Goal: Task Accomplishment & Management: Manage account settings

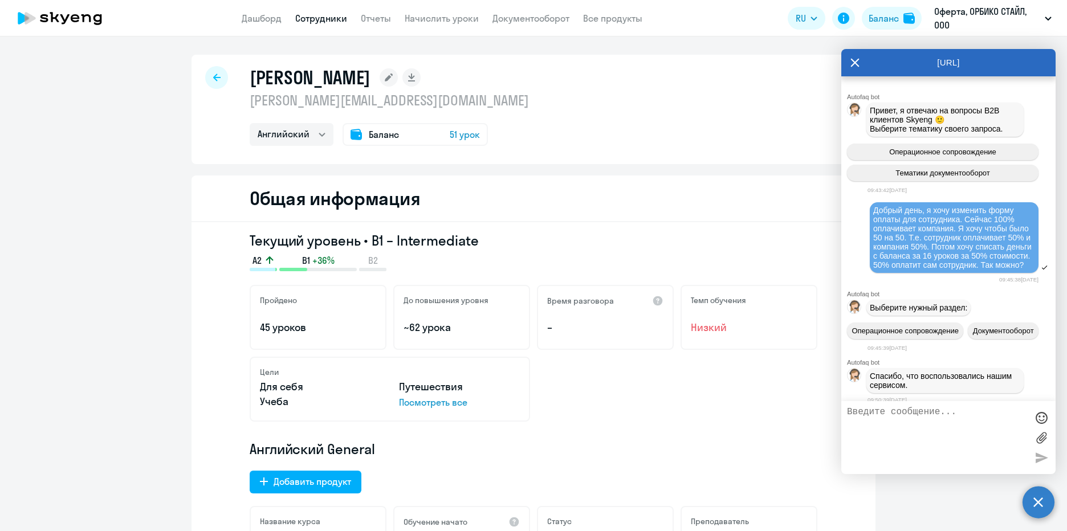
select select "english"
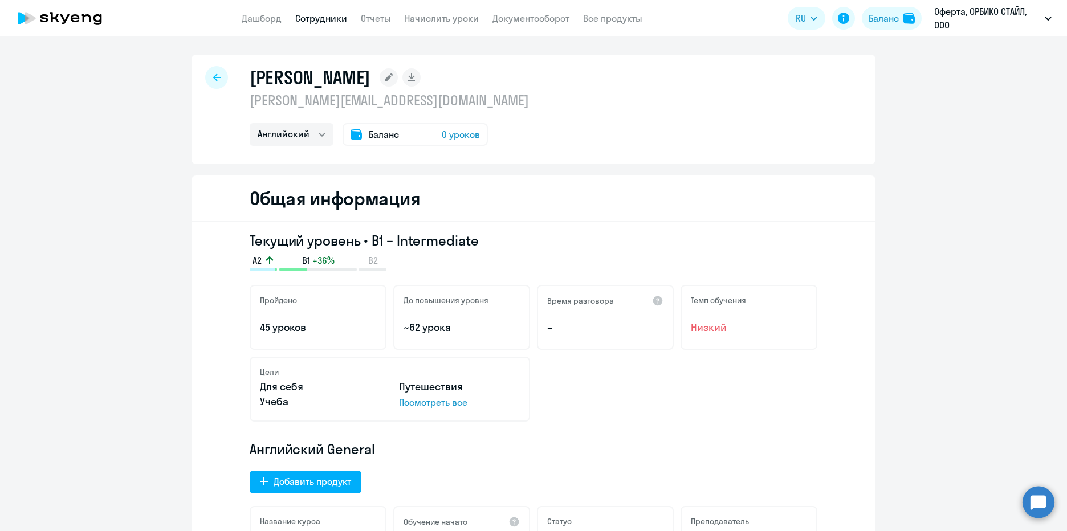
select select "english"
click at [206, 77] on div at bounding box center [216, 77] width 23 height 23
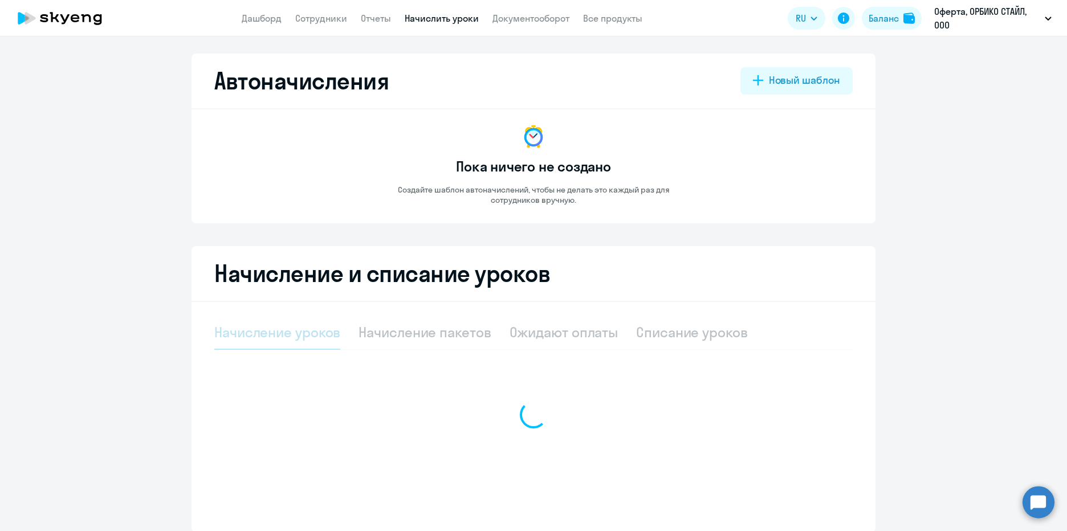
select select "10"
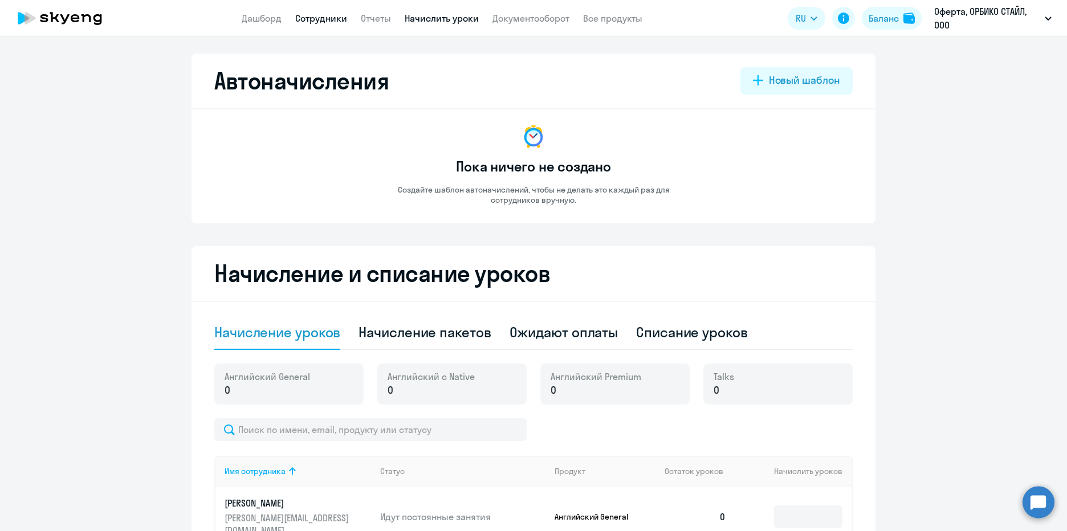
click at [336, 18] on link "Сотрудники" at bounding box center [321, 18] width 52 height 11
select select "30"
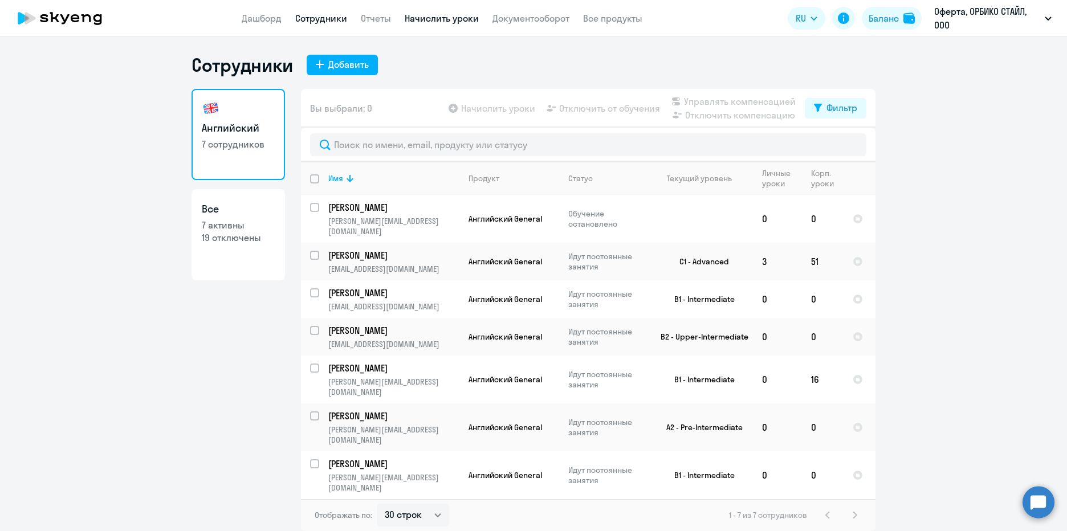
click at [440, 15] on link "Начислить уроки" at bounding box center [442, 18] width 74 height 11
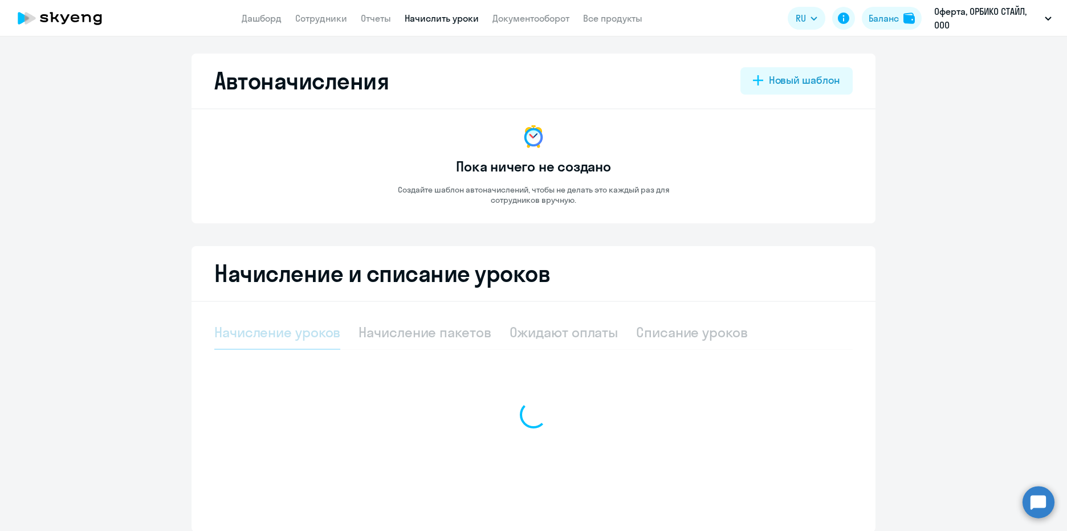
select select "10"
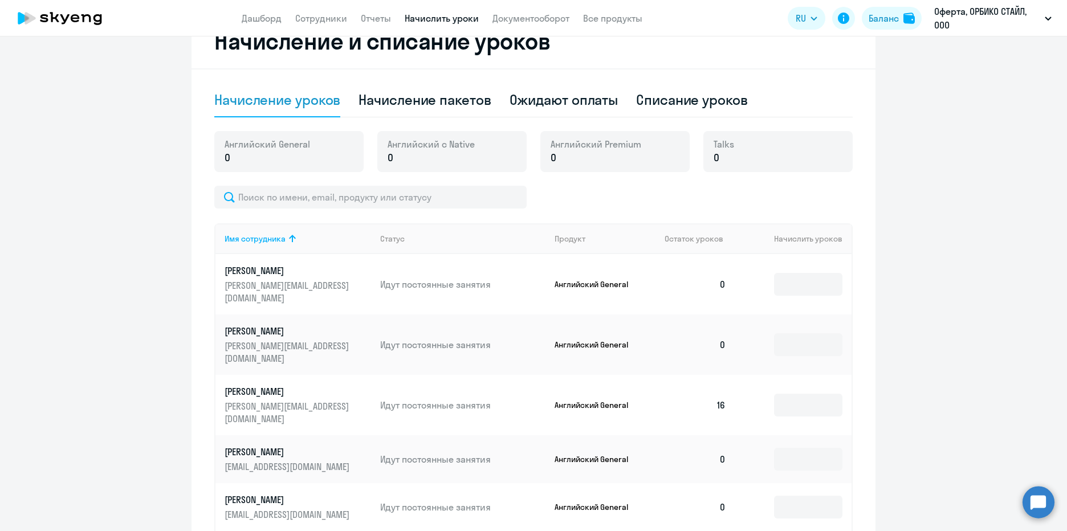
scroll to position [54, 0]
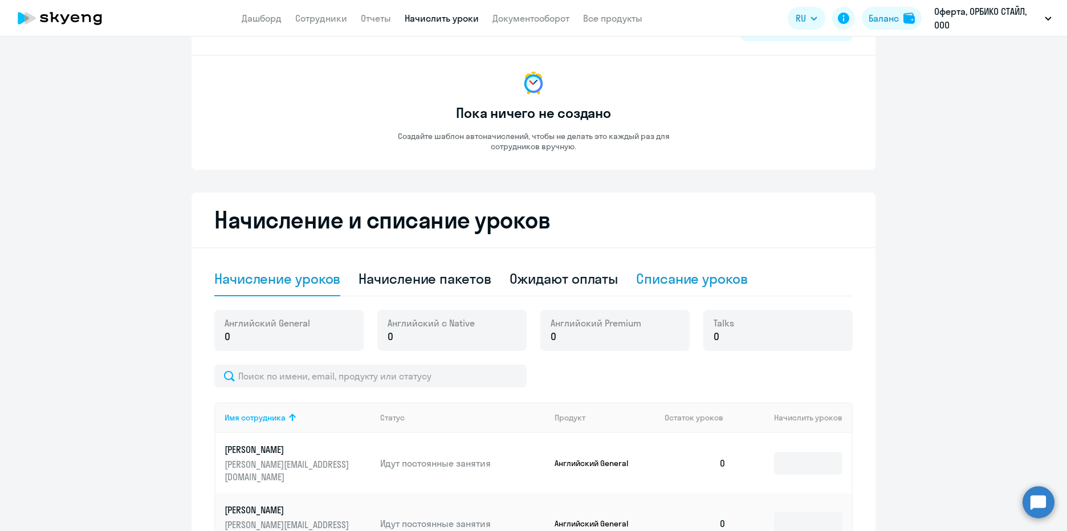
click at [677, 278] on div "Списание уроков" at bounding box center [692, 279] width 112 height 18
select select "10"
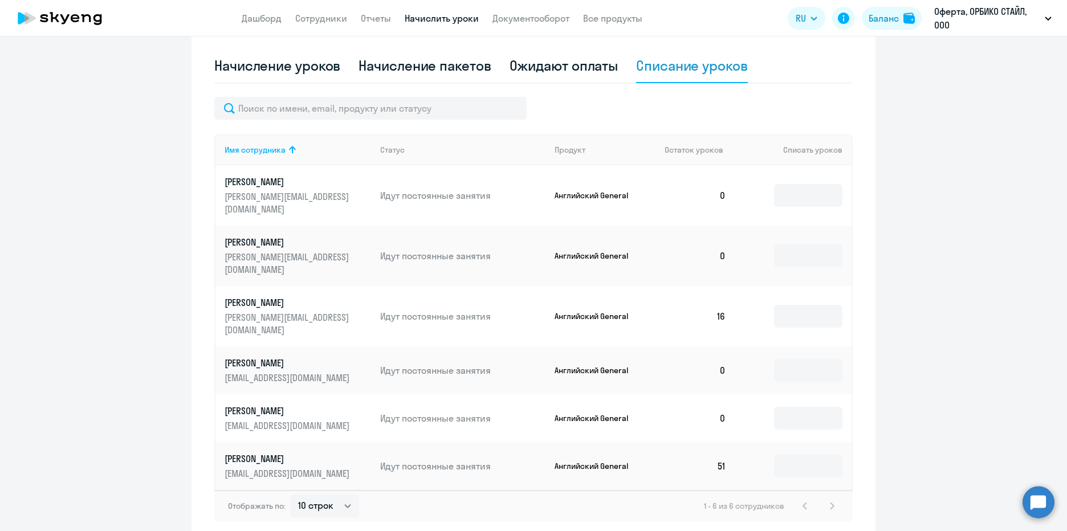
scroll to position [284, 0]
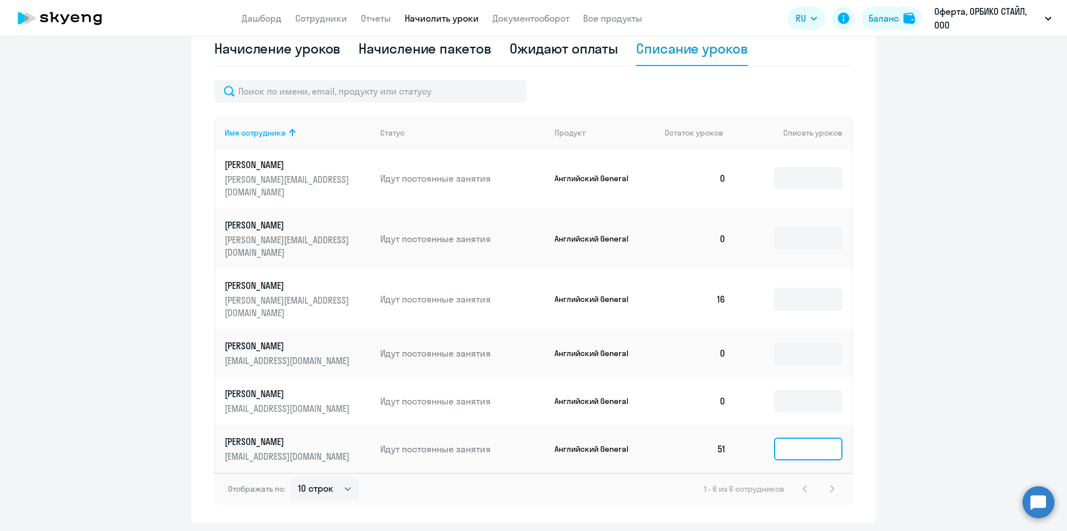
click at [811, 438] on input at bounding box center [808, 449] width 68 height 23
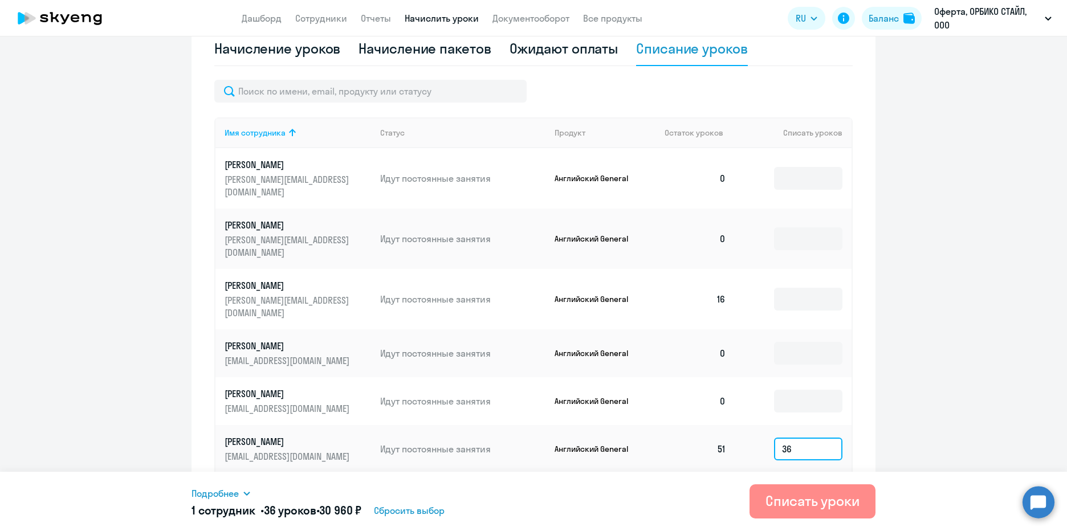
type input "36"
click at [836, 503] on div "Списать уроки" at bounding box center [813, 501] width 94 height 18
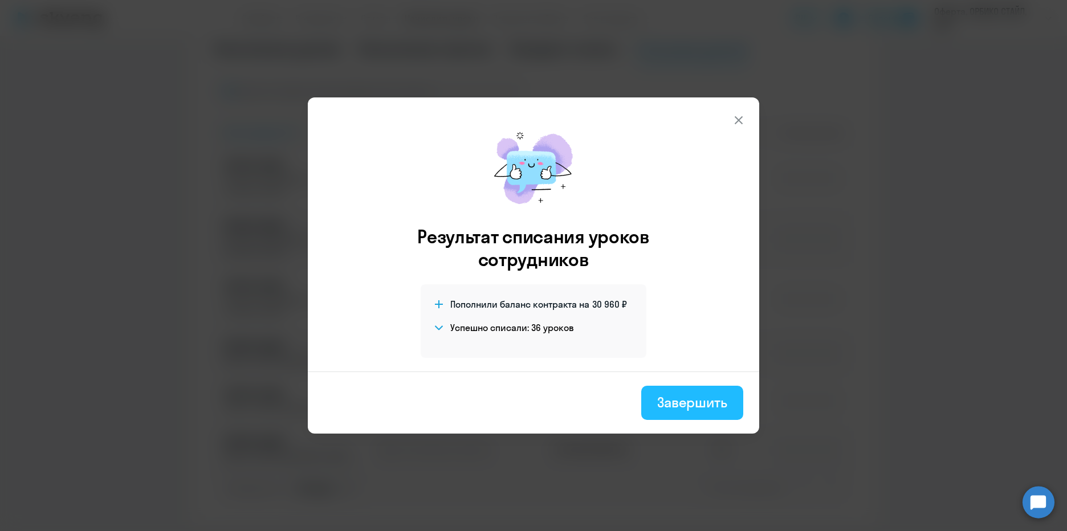
click at [705, 398] on div "Завершить" at bounding box center [692, 402] width 70 height 18
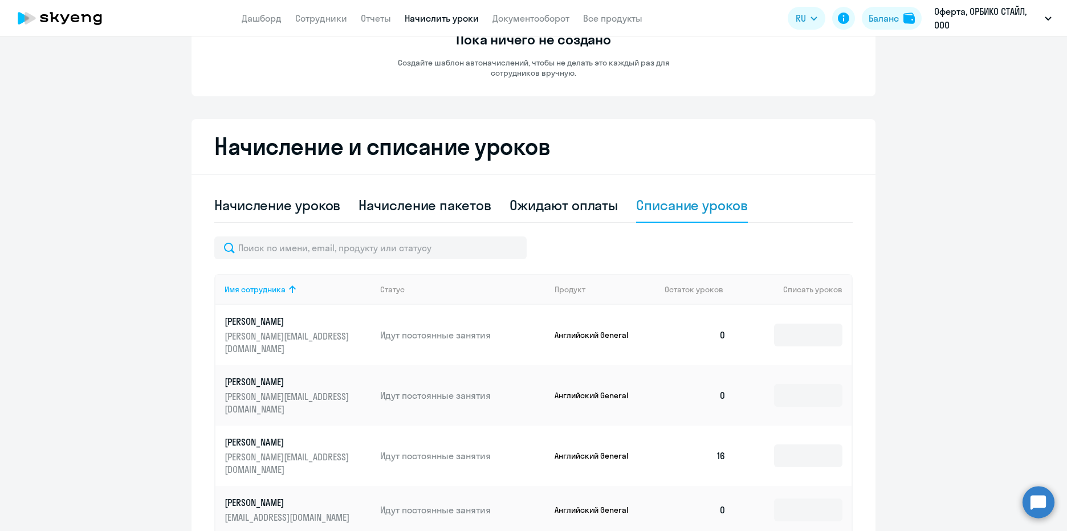
scroll to position [0, 0]
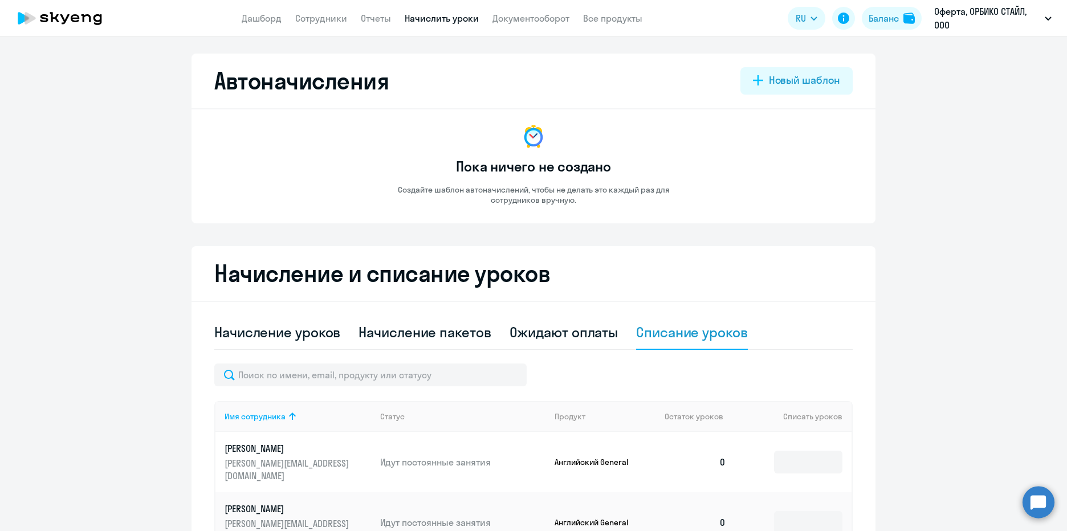
click at [444, 18] on link "Начислить уроки" at bounding box center [442, 18] width 74 height 11
click at [310, 22] on link "Сотрудники" at bounding box center [321, 18] width 52 height 11
select select "30"
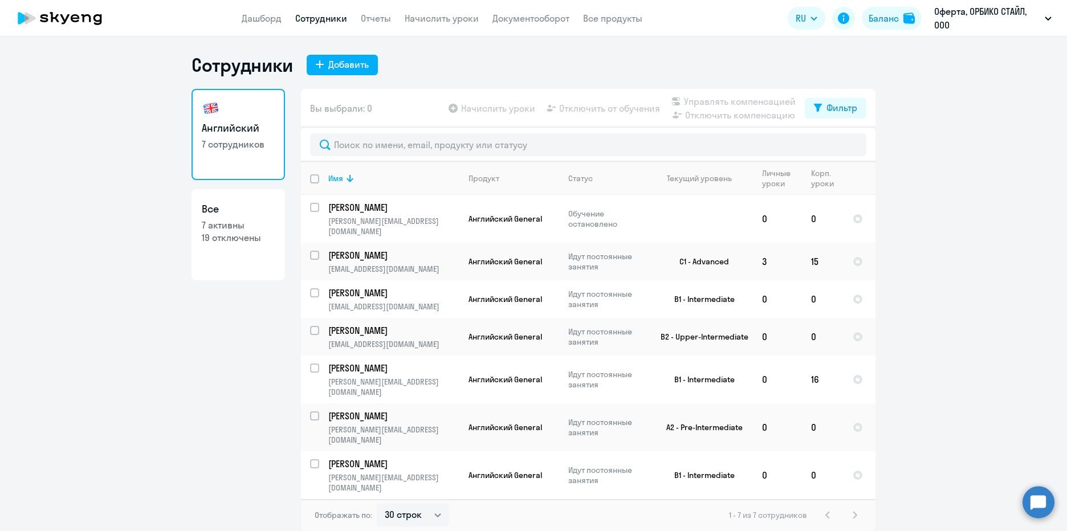
click at [212, 238] on p "19 отключены" at bounding box center [238, 237] width 73 height 13
select select "30"
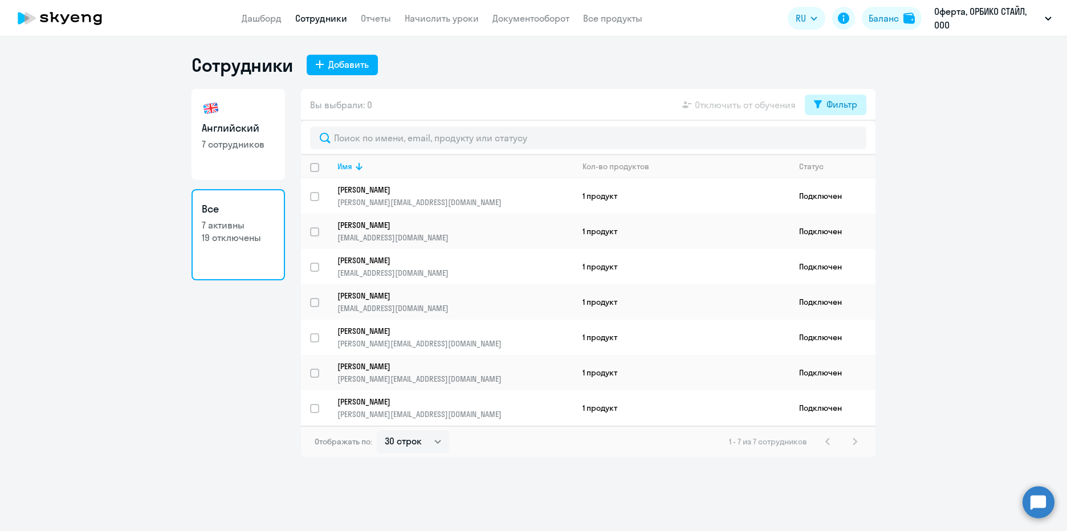
click at [846, 107] on div "Фильтр" at bounding box center [842, 104] width 31 height 14
click at [859, 141] on div "Показать отключенных от обучения" at bounding box center [775, 145] width 184 height 48
click at [852, 141] on span at bounding box center [847, 141] width 19 height 11
click at [838, 141] on input "checkbox" at bounding box center [837, 141] width 1 height 1
checkbox input "true"
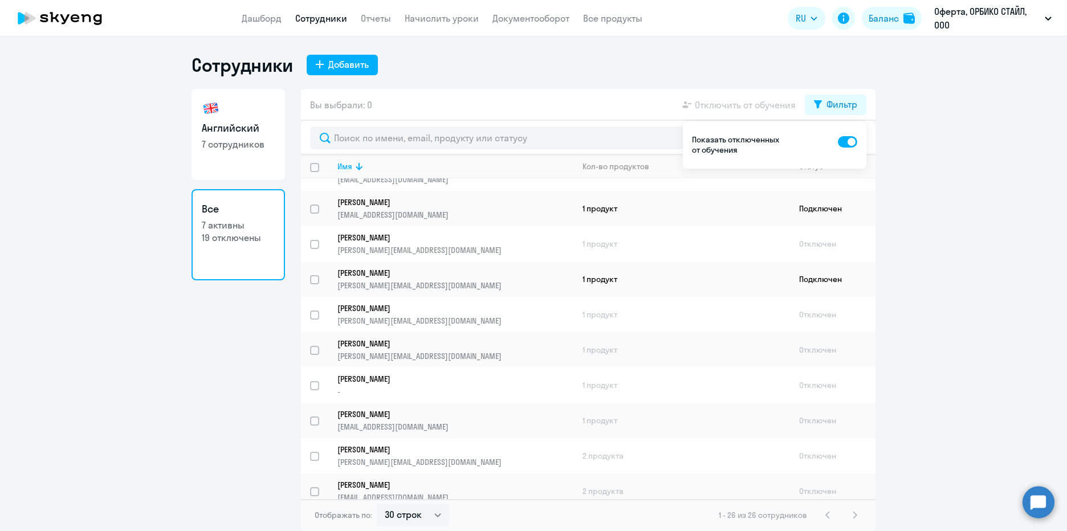
scroll to position [171, 0]
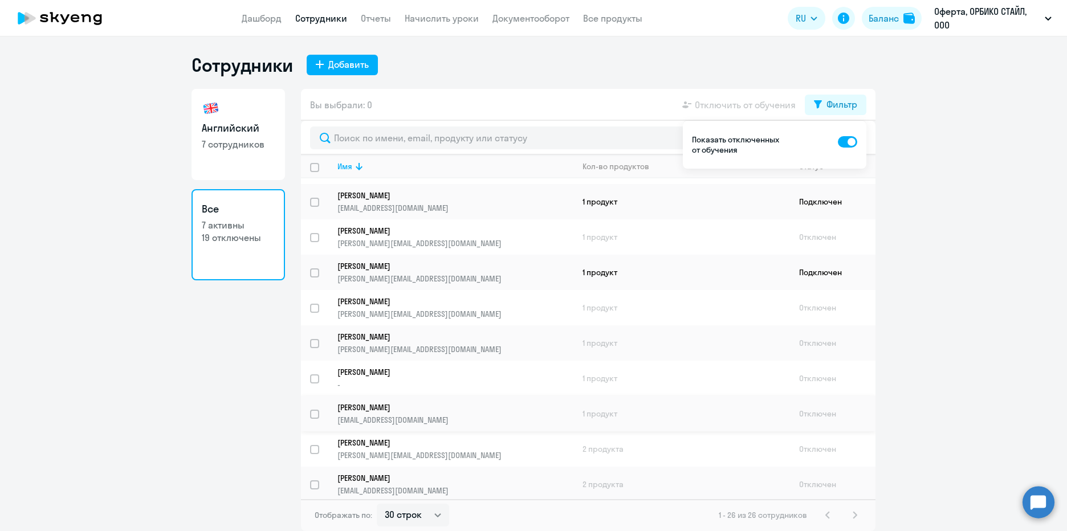
click at [314, 416] on input "select row 17792268" at bounding box center [321, 421] width 23 height 23
checkbox input "true"
click at [408, 416] on p "[EMAIL_ADDRESS][DOMAIN_NAME]" at bounding box center [454, 420] width 235 height 10
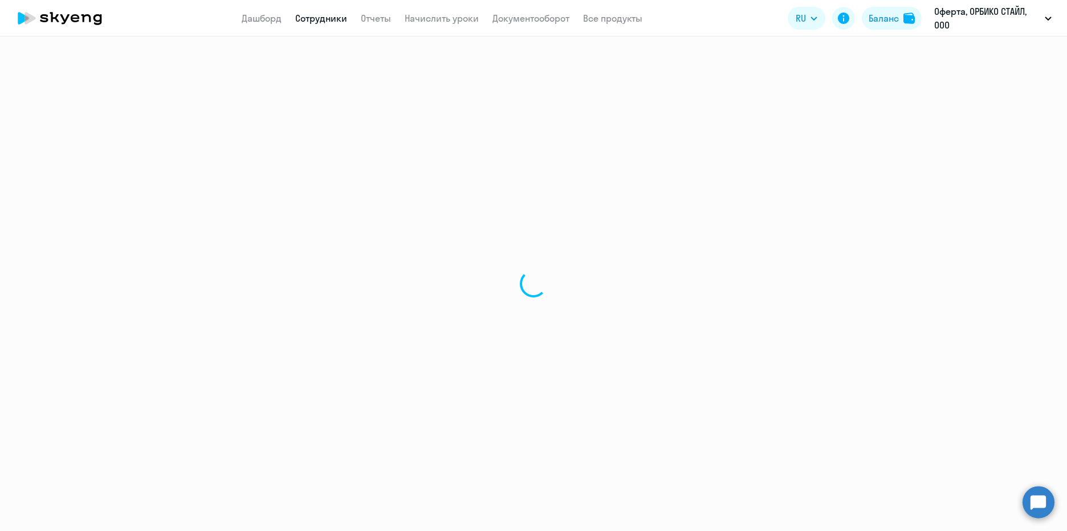
select select "english"
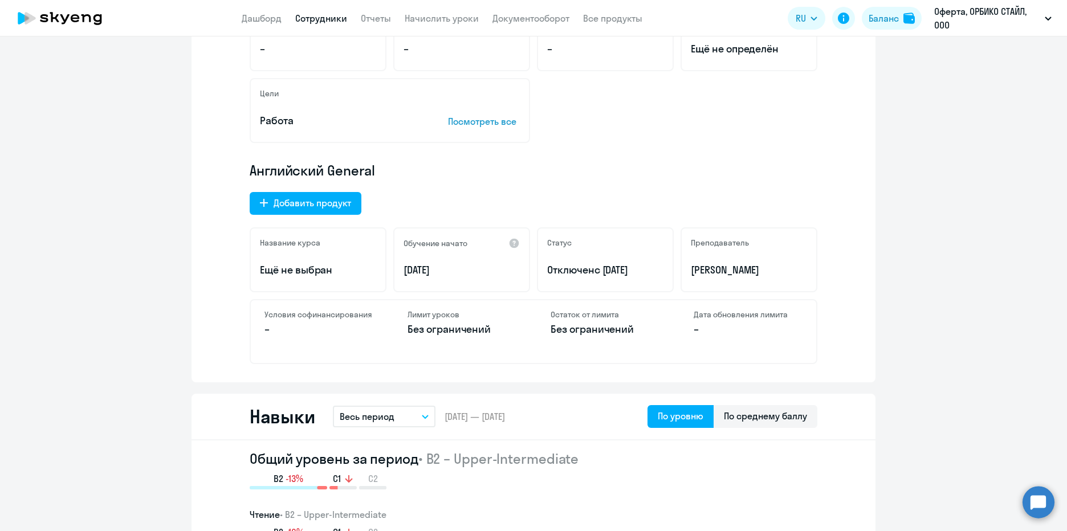
scroll to position [228, 0]
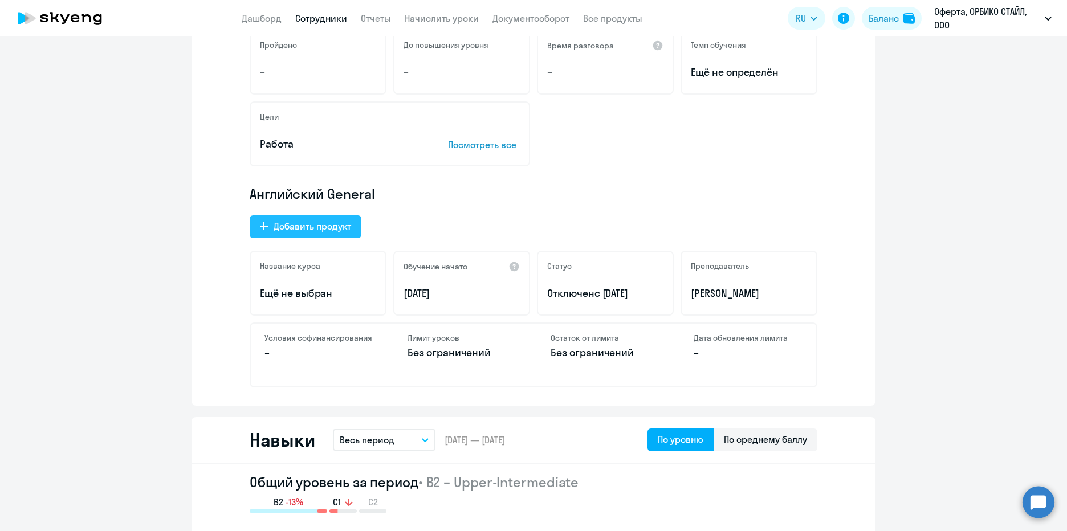
click at [315, 225] on div "Добавить продукт" at bounding box center [313, 226] width 78 height 14
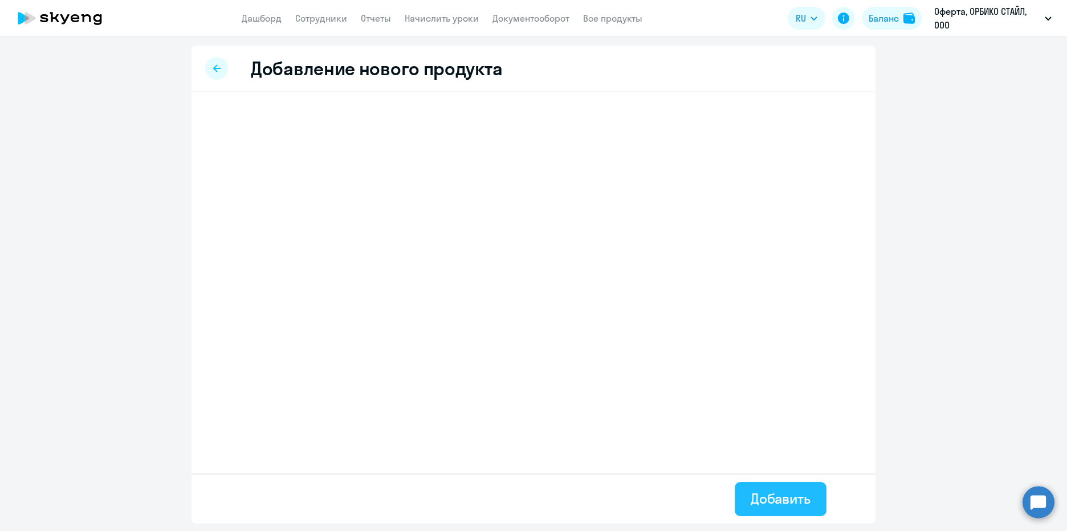
click at [796, 502] on div "Добавить" at bounding box center [781, 499] width 60 height 18
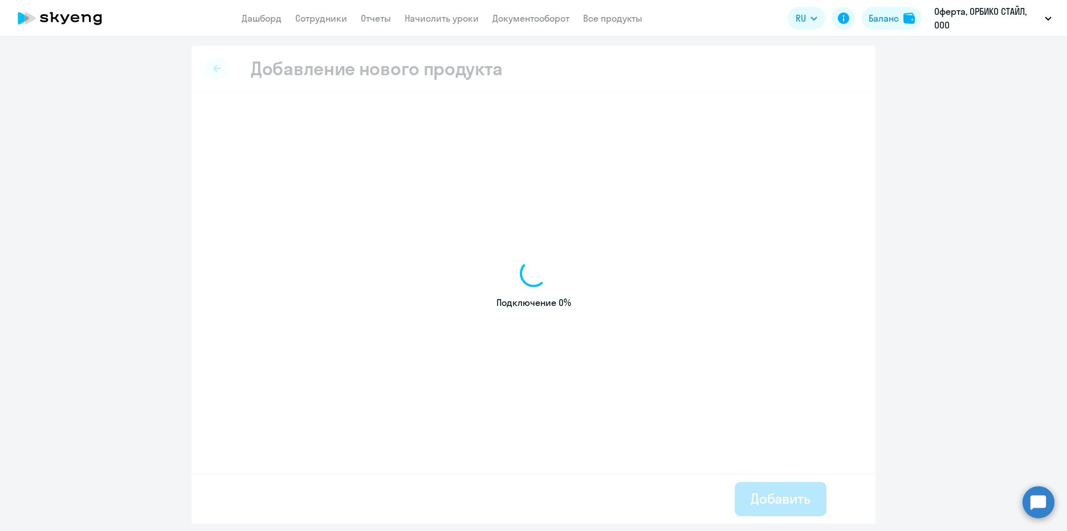
click at [217, 68] on div "Подключение 0%" at bounding box center [534, 285] width 684 height 478
click at [1043, 501] on circle at bounding box center [1039, 502] width 32 height 32
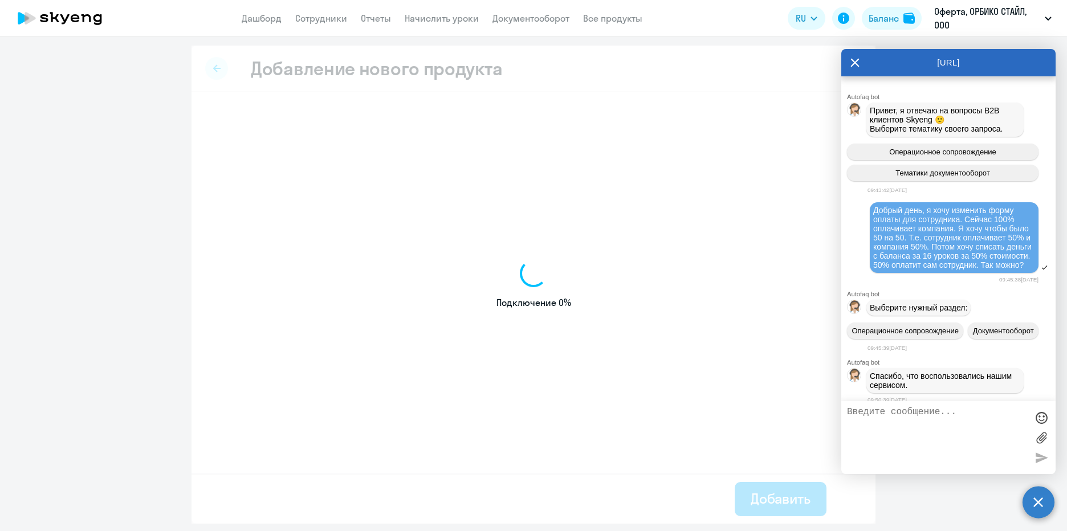
scroll to position [7575, 0]
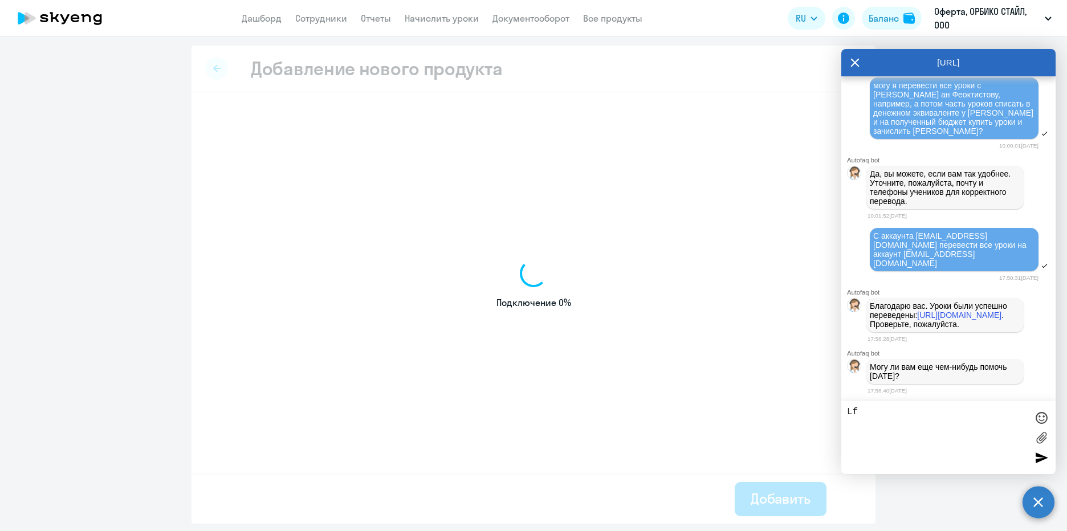
type textarea "L"
drag, startPoint x: 880, startPoint y: 444, endPoint x: 913, endPoint y: 450, distance: 34.2
click at [913, 450] on textarea "Да, у нас отключилась сотрудница, т.к. у неё не было на балансе корп уроков. её…" at bounding box center [937, 438] width 180 height 62
type textarea "Да, у нас отключилась сотрудница, т.к. у неё не было на балансе корп уроков. её…"
click at [714, 310] on div "Подключение 0%" at bounding box center [534, 285] width 684 height 478
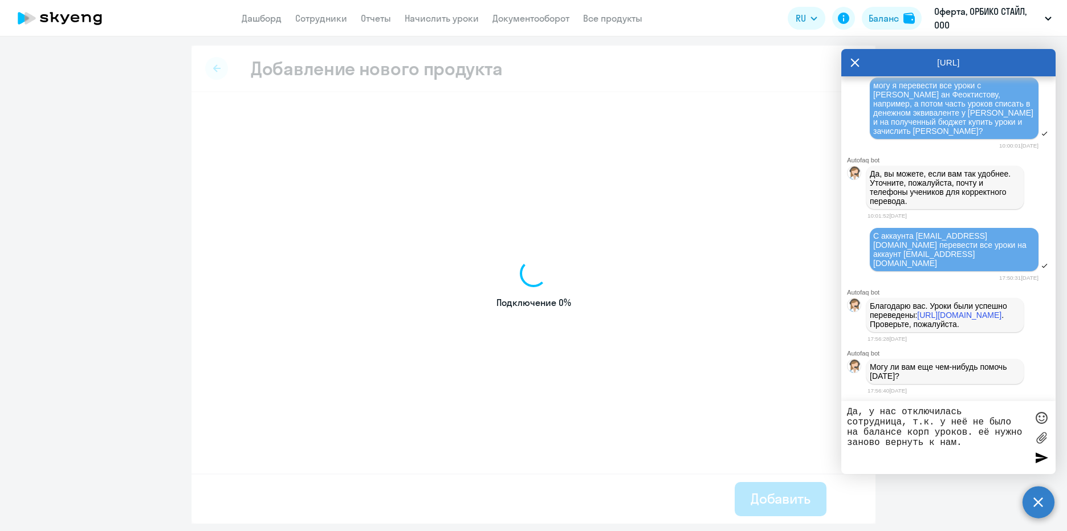
click at [1039, 458] on div at bounding box center [1041, 457] width 17 height 17
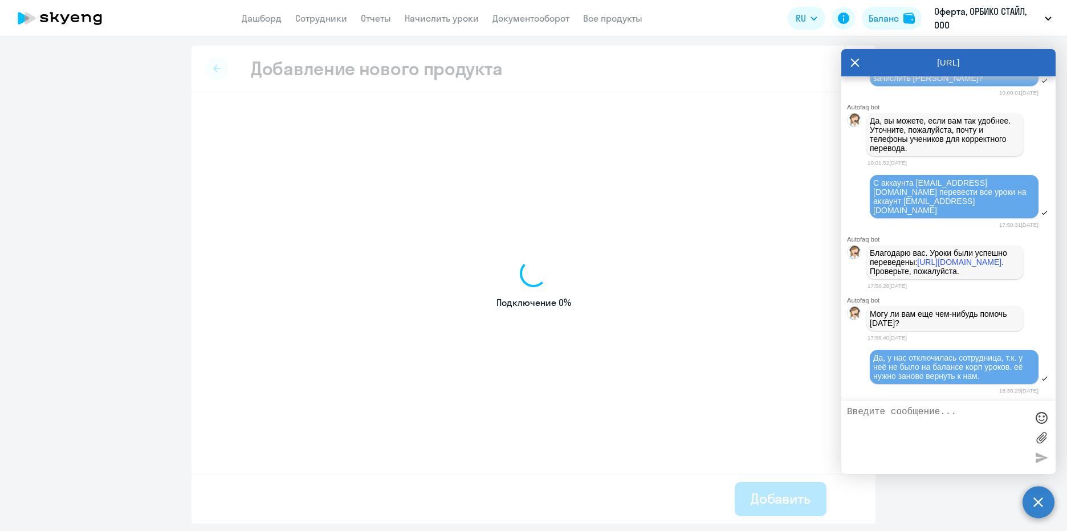
scroll to position [7628, 0]
click at [213, 65] on div "Подключение 0%" at bounding box center [534, 285] width 684 height 478
drag, startPoint x: 852, startPoint y: 59, endPoint x: 775, endPoint y: 58, distance: 77.0
click at [852, 58] on icon at bounding box center [855, 62] width 9 height 27
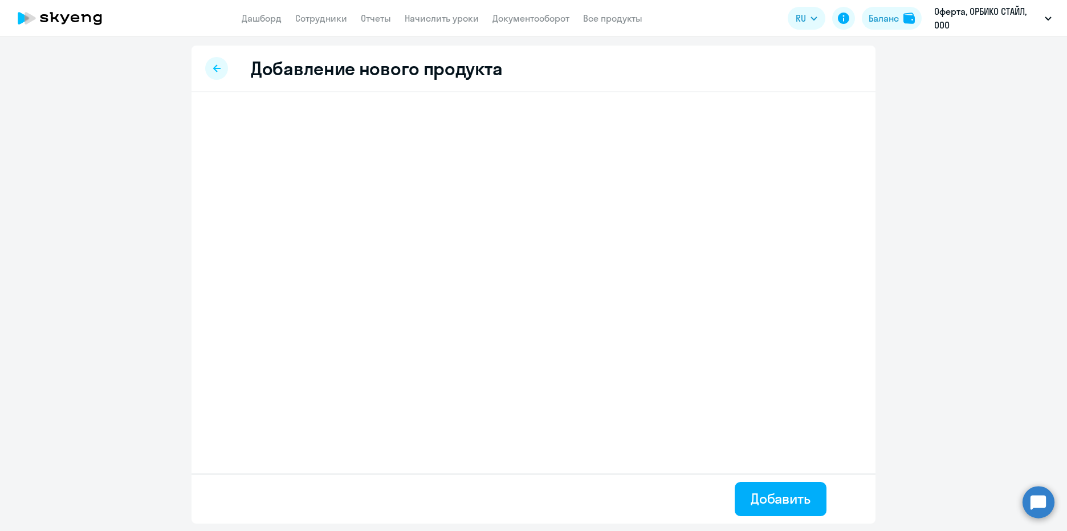
click at [223, 64] on div at bounding box center [216, 68] width 23 height 23
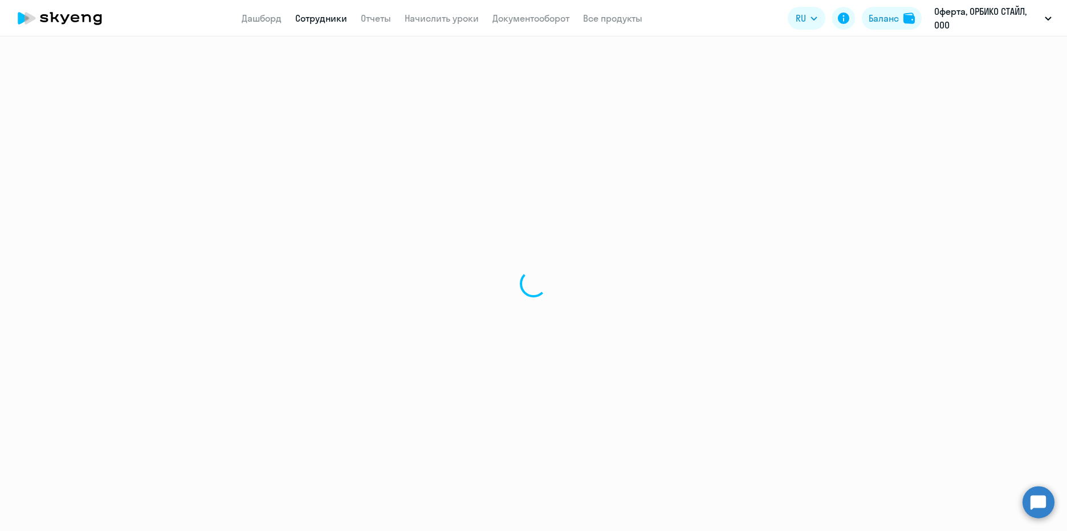
select select "english"
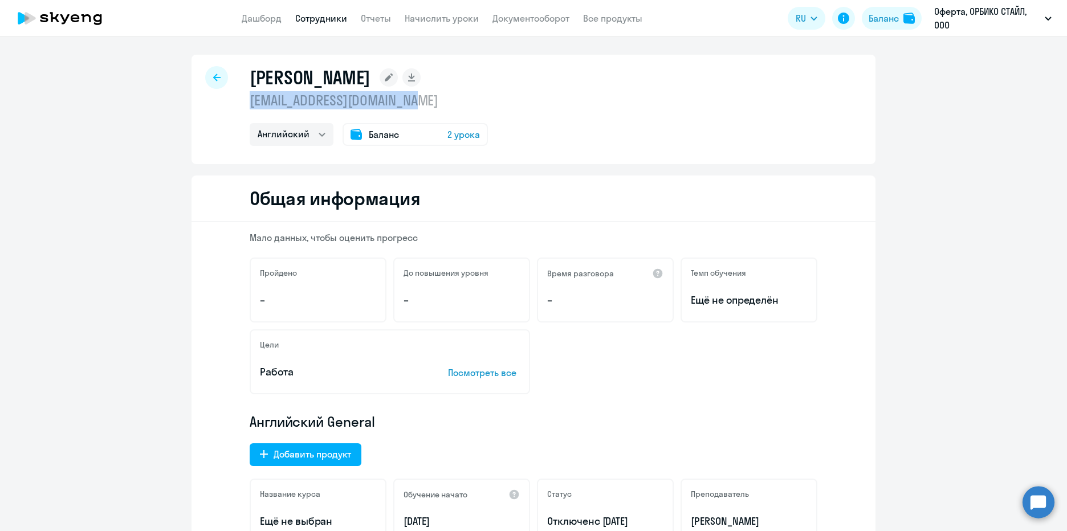
drag, startPoint x: 418, startPoint y: 104, endPoint x: 248, endPoint y: 103, distance: 169.9
click at [250, 103] on p "[EMAIL_ADDRESS][DOMAIN_NAME]" at bounding box center [369, 100] width 238 height 18
copy p "[EMAIL_ADDRESS][DOMAIN_NAME]"
click at [1033, 505] on circle at bounding box center [1039, 502] width 32 height 32
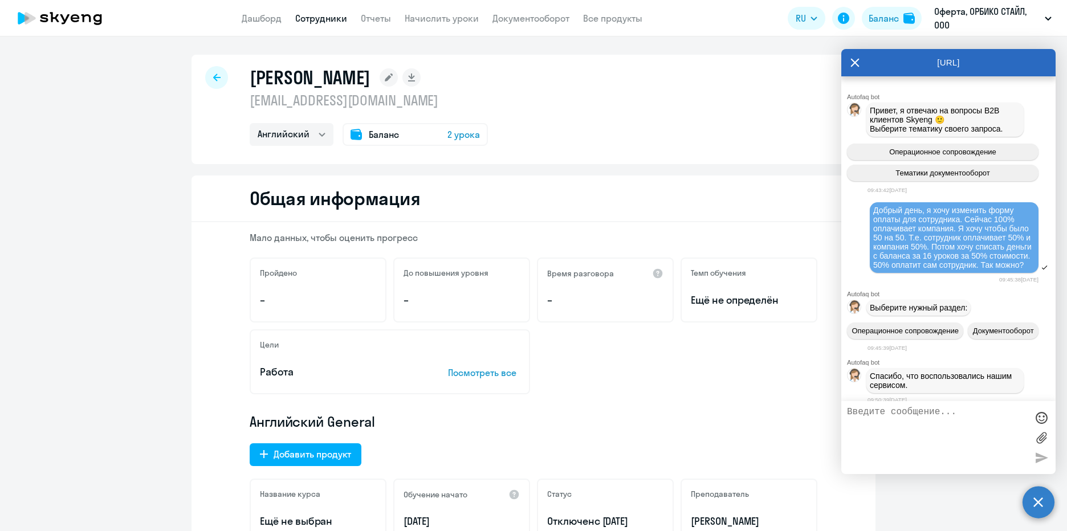
scroll to position [7628, 0]
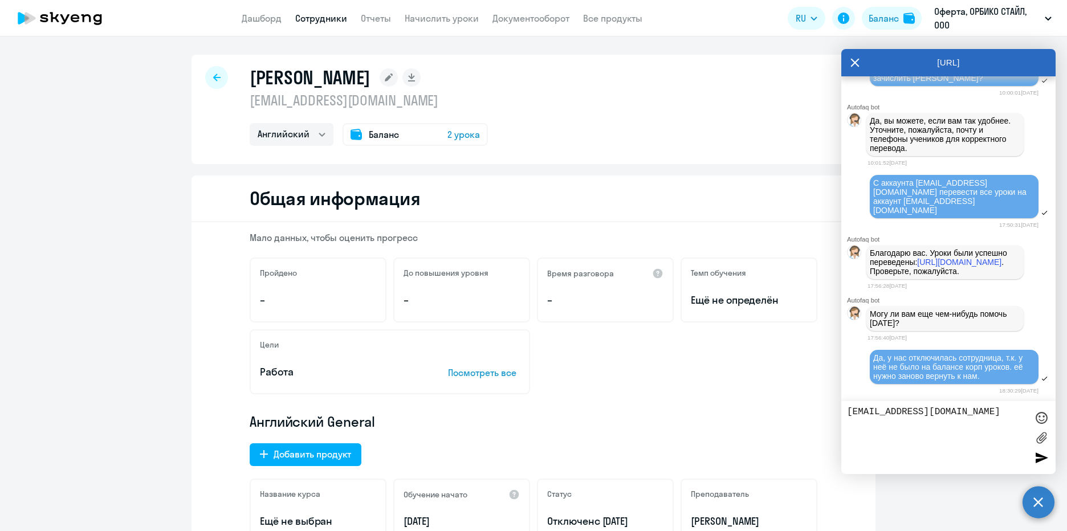
type textarea "[EMAIL_ADDRESS][DOMAIN_NAME]"
click at [1043, 458] on div at bounding box center [1041, 457] width 17 height 17
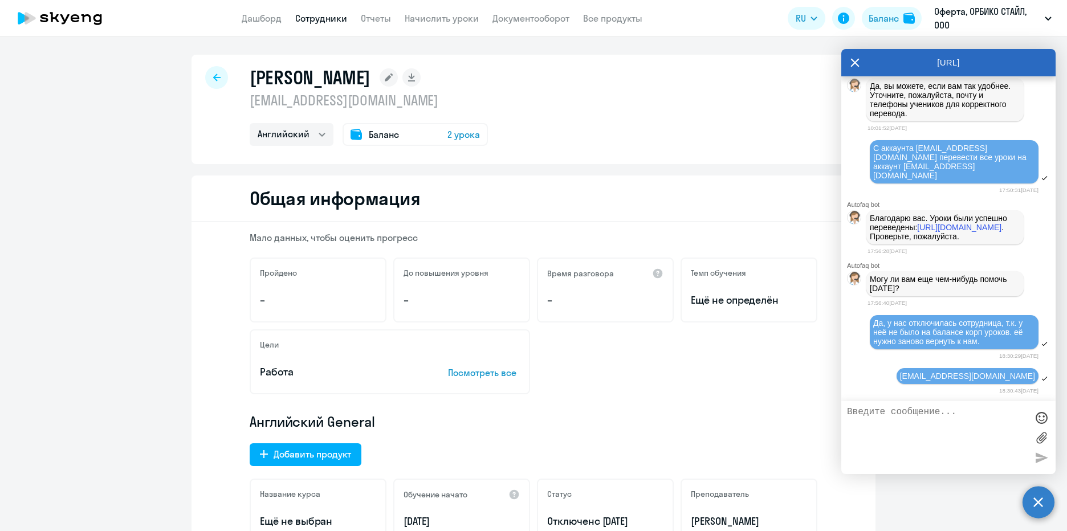
click at [854, 408] on textarea at bounding box center [937, 438] width 180 height 62
type textarea "и я начислю ей уроки"
click at [1041, 458] on div at bounding box center [1041, 457] width 17 height 17
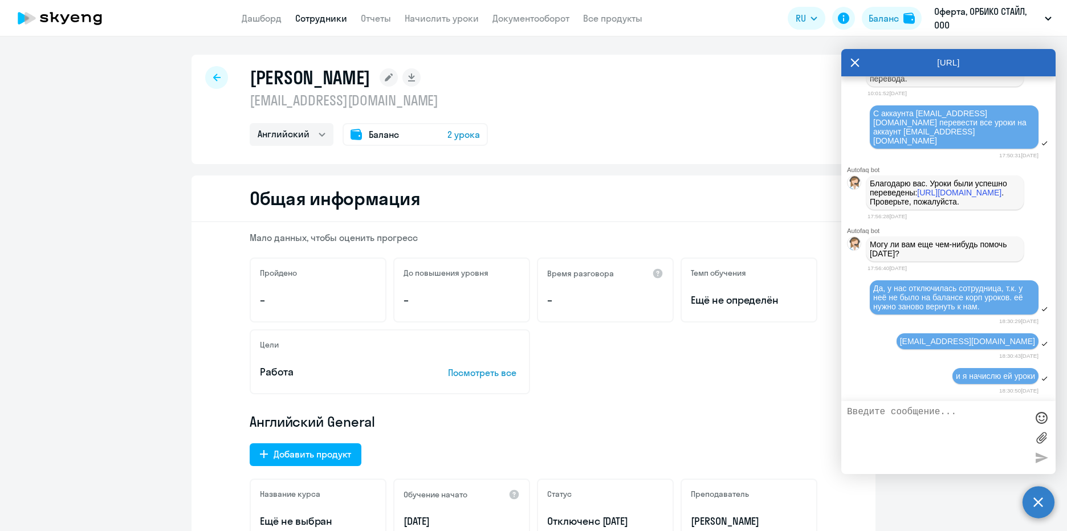
click at [857, 59] on icon at bounding box center [855, 62] width 9 height 27
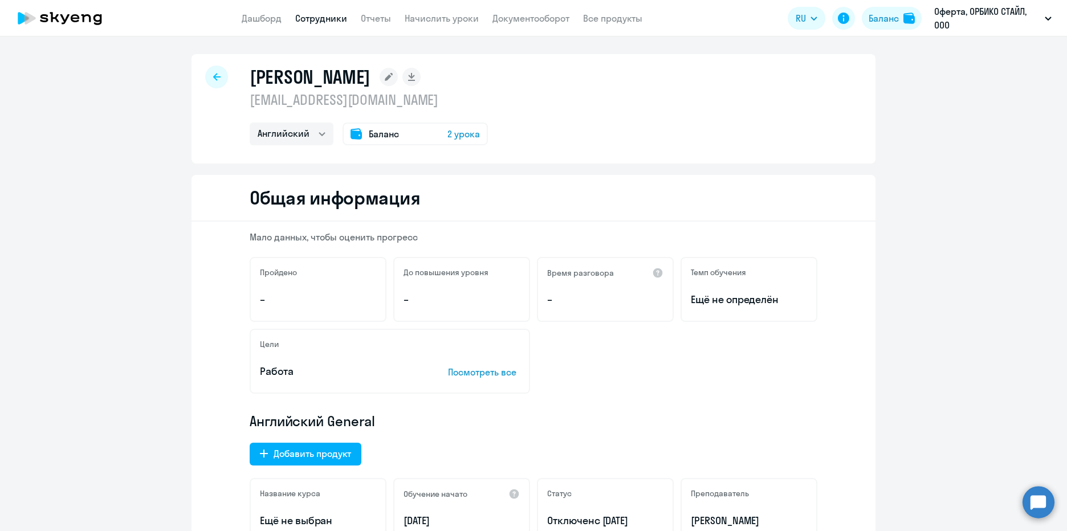
scroll to position [0, 0]
click at [444, 22] on link "Начислить уроки" at bounding box center [442, 18] width 74 height 11
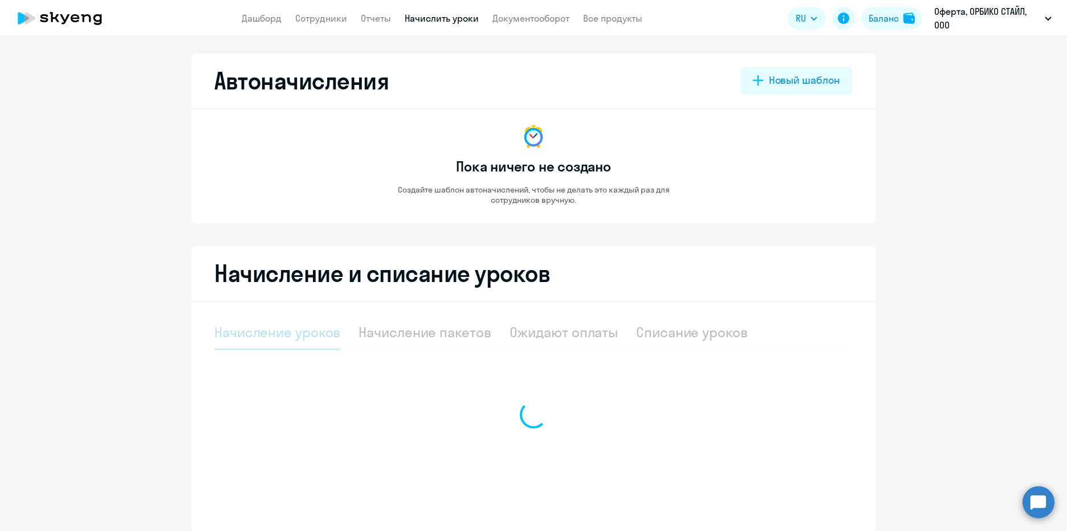
select select "10"
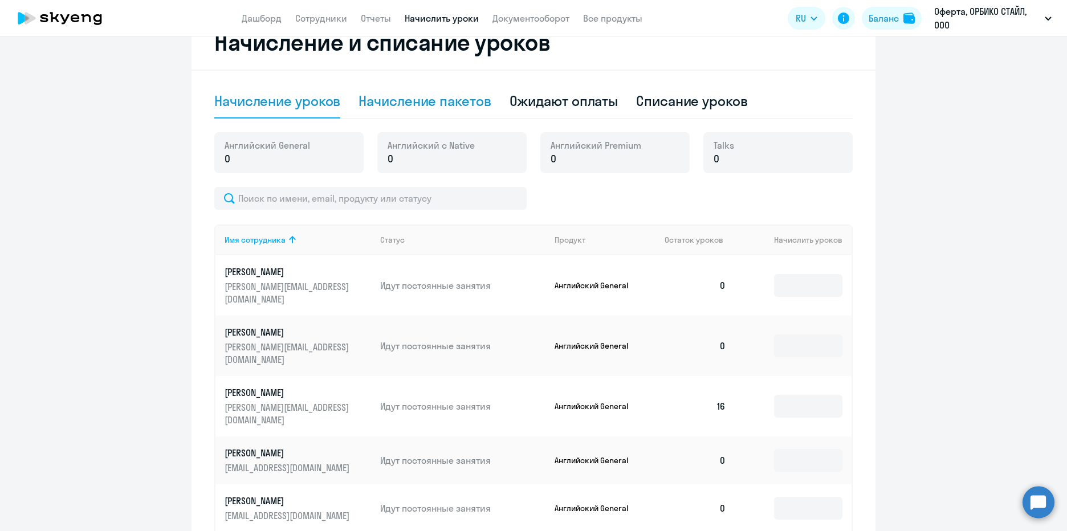
scroll to position [225, 0]
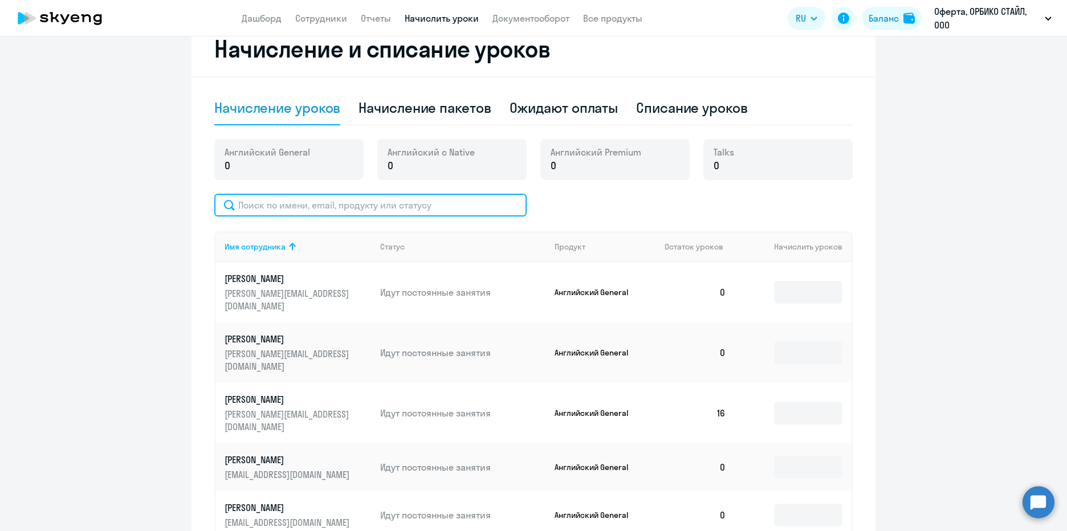
click at [375, 207] on input "text" at bounding box center [370, 205] width 312 height 23
type input "в"
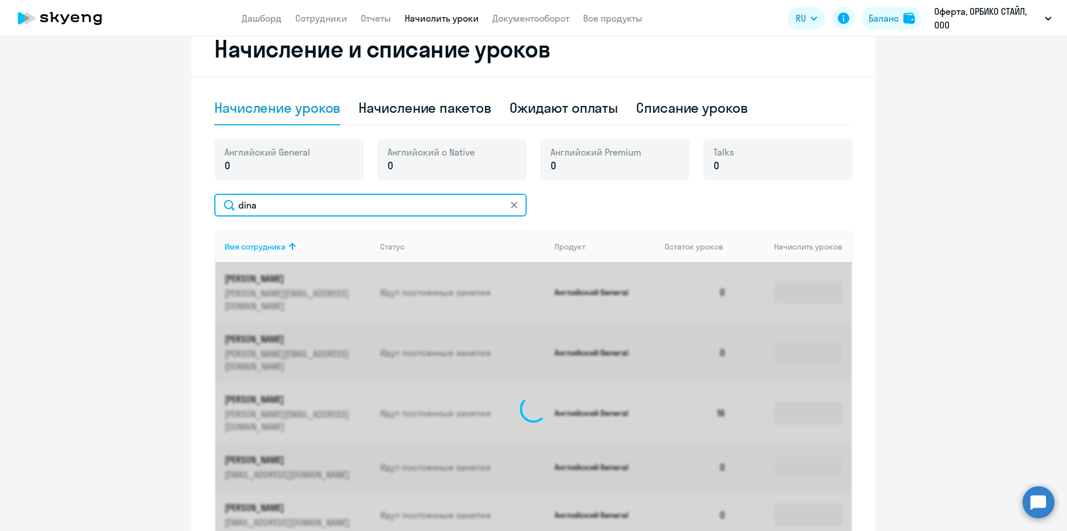
scroll to position [192, 0]
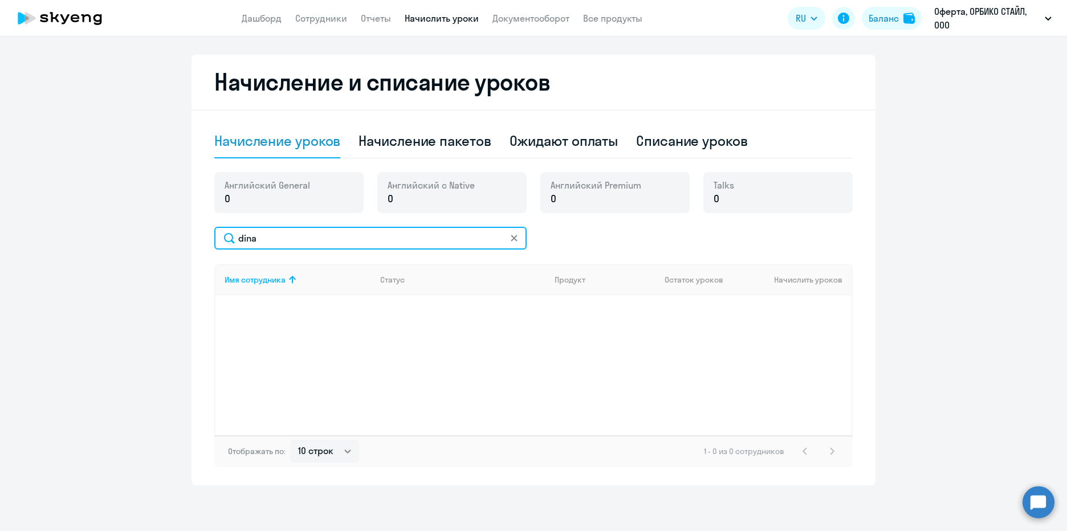
type input "dina"
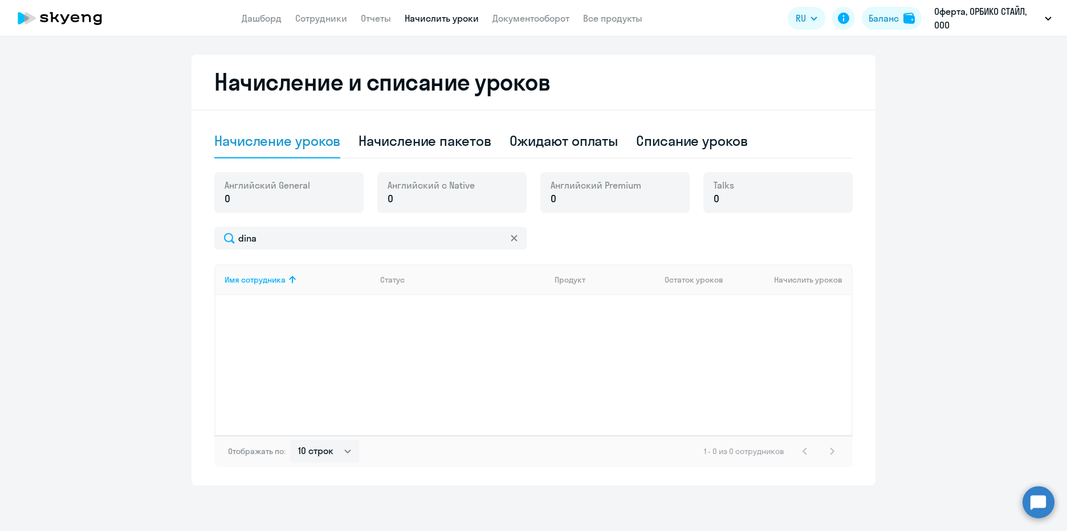
click at [678, 103] on div "Начисление и списание уроков Начисление уроков Начисление пакетов Ожидают оплат…" at bounding box center [534, 270] width 684 height 431
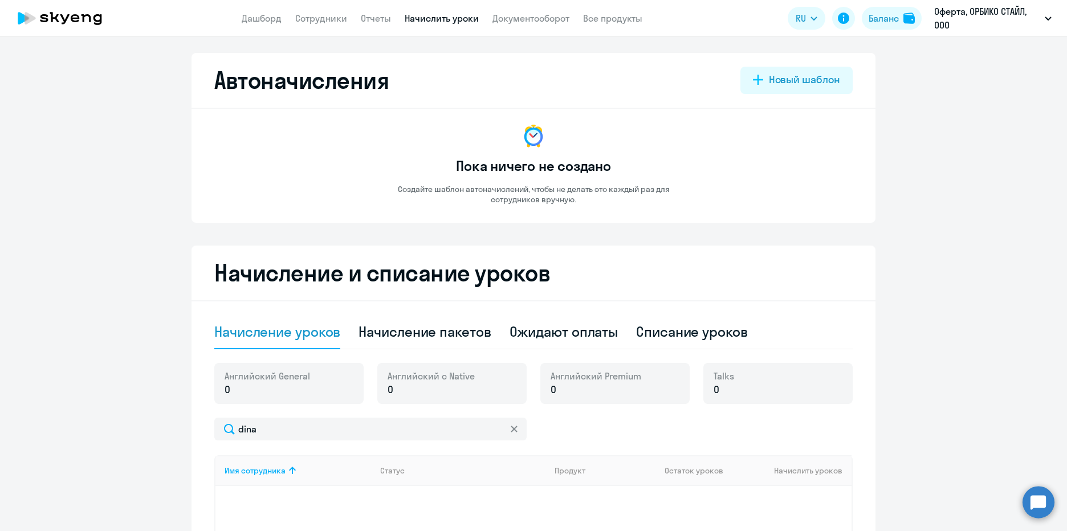
scroll to position [0, 0]
click at [259, 19] on link "Дашборд" at bounding box center [262, 18] width 40 height 11
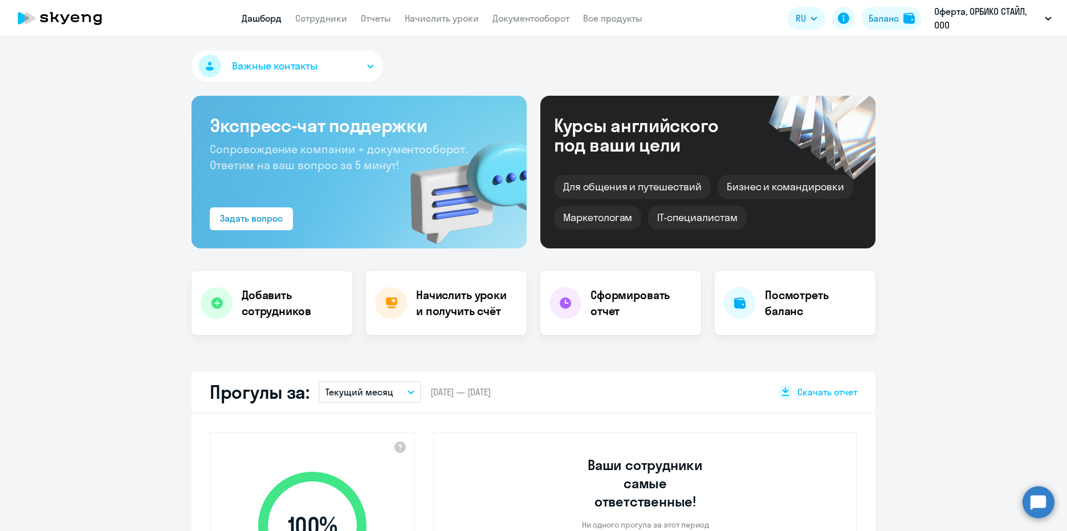
click at [317, 10] on app-header "Дашборд Сотрудники Отчеты Начислить уроки Документооборот Все продукты Дашборд …" at bounding box center [533, 18] width 1067 height 36
click at [317, 14] on link "Сотрудники" at bounding box center [321, 18] width 52 height 11
select select "30"
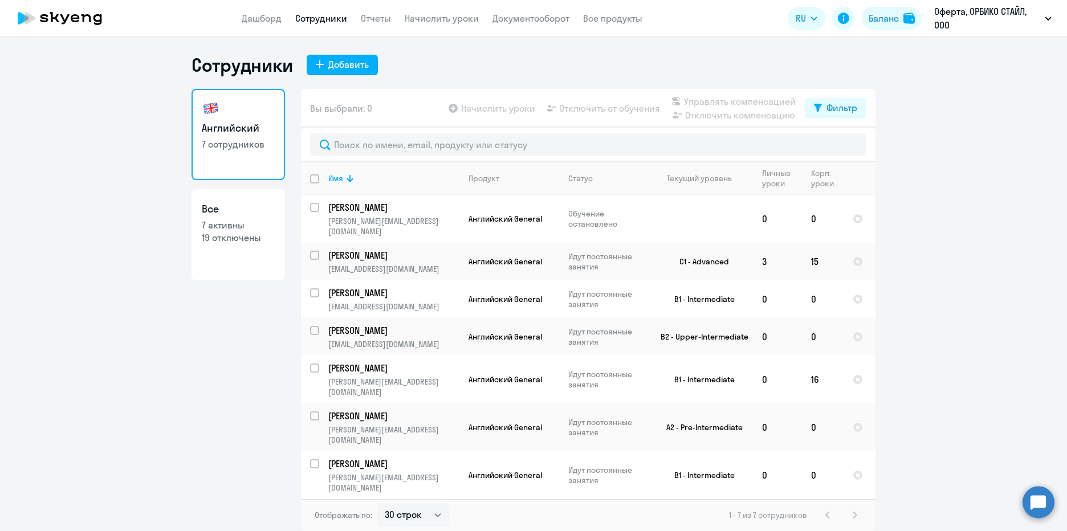
click at [254, 236] on p "19 отключены" at bounding box center [238, 237] width 73 height 13
select select "30"
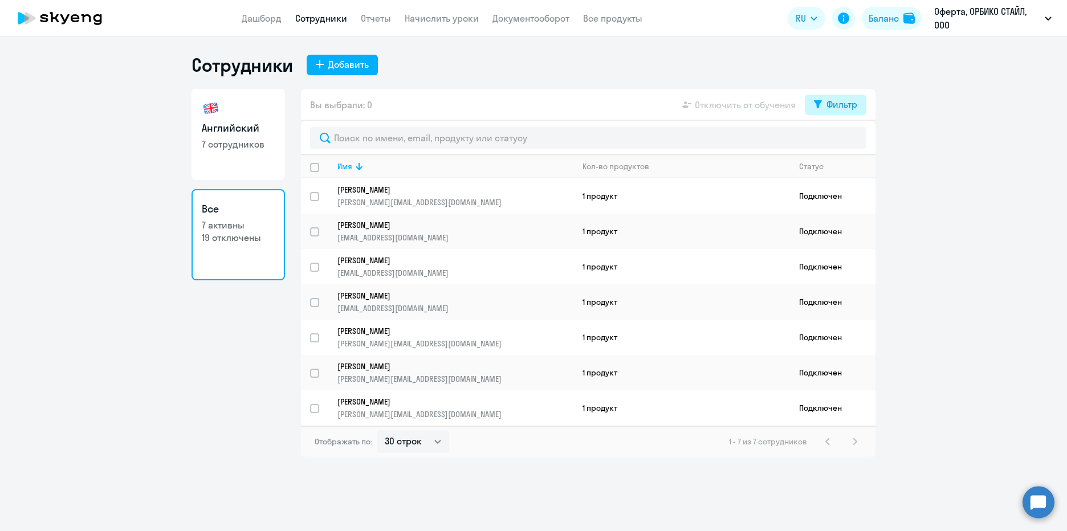
click at [857, 107] on div "Фильтр" at bounding box center [842, 104] width 31 height 14
click at [850, 143] on span at bounding box center [847, 141] width 19 height 11
click at [838, 142] on input "checkbox" at bounding box center [837, 141] width 1 height 1
checkbox input "true"
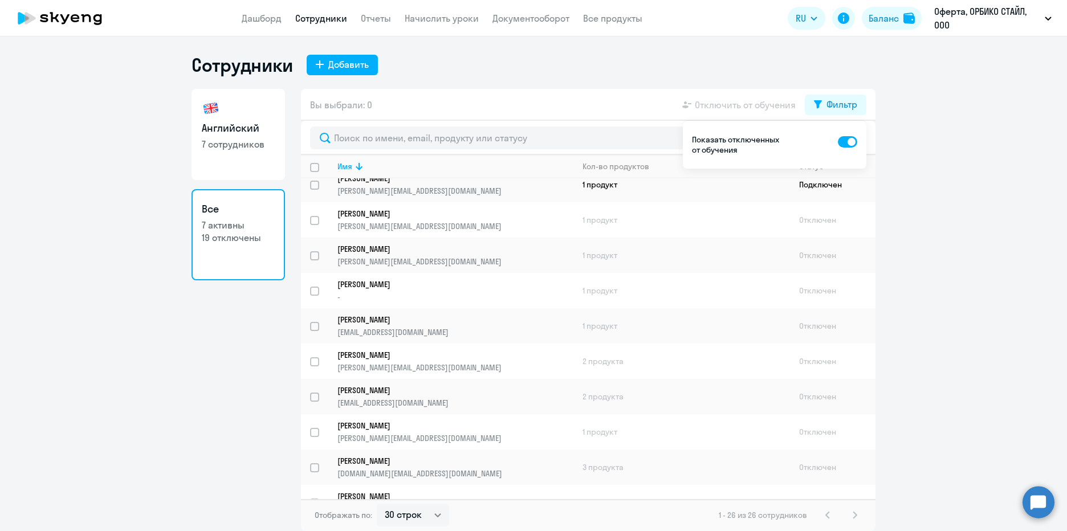
scroll to position [256, 0]
click at [313, 332] on input "select row 17792268" at bounding box center [321, 336] width 23 height 23
checkbox input "true"
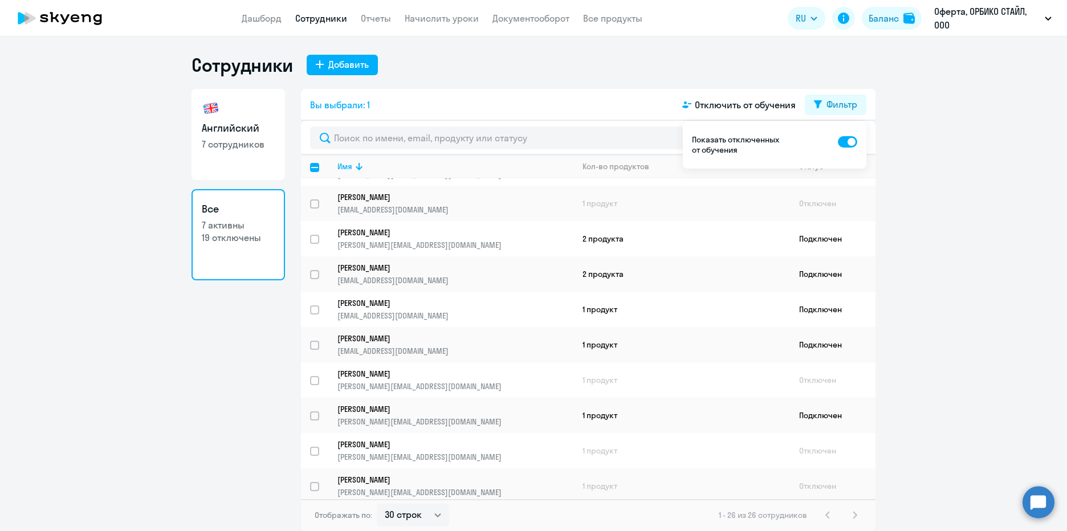
scroll to position [0, 0]
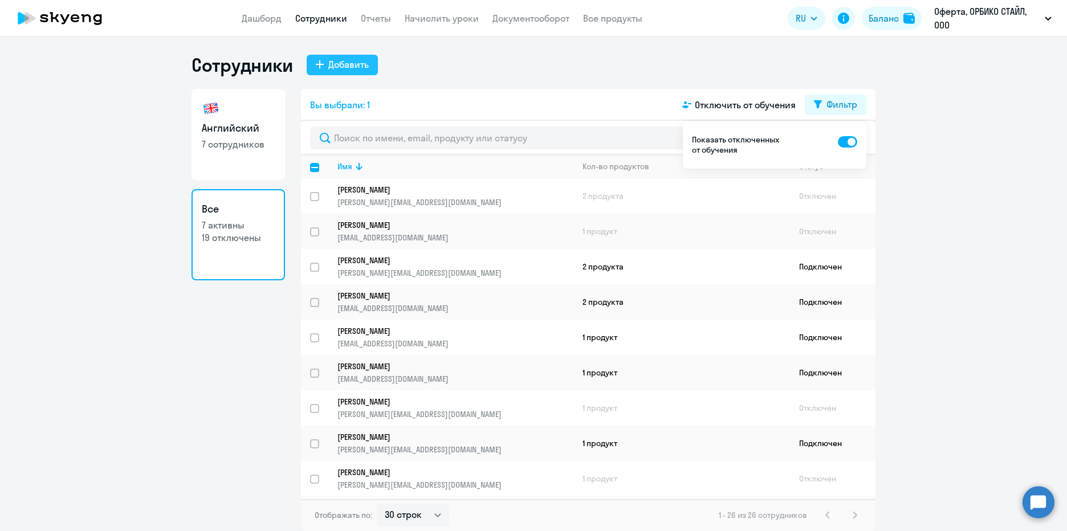
click at [355, 62] on div "Добавить" at bounding box center [348, 65] width 40 height 14
select select "english_adult_not_native_speaker"
select select "3"
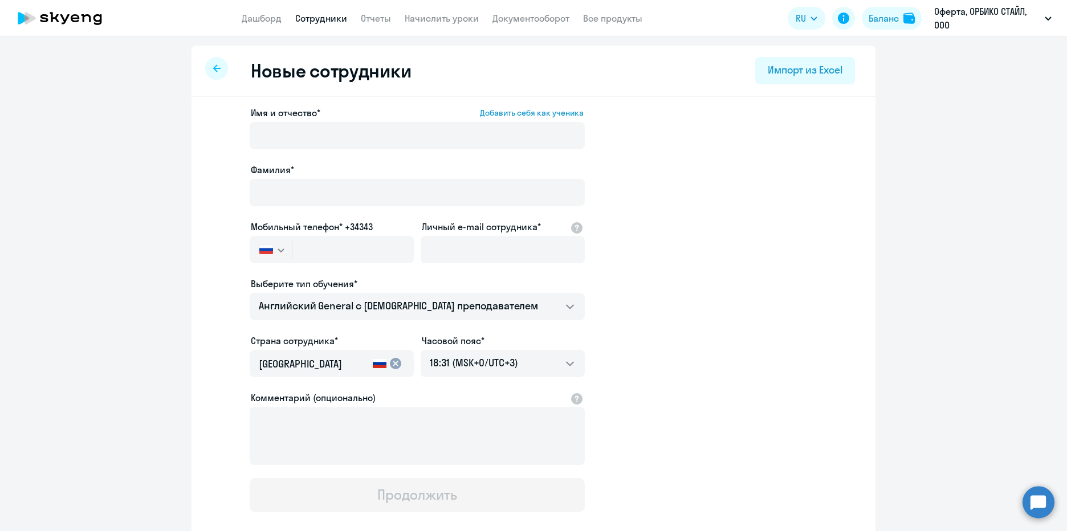
click at [213, 68] on icon at bounding box center [216, 67] width 7 height 7
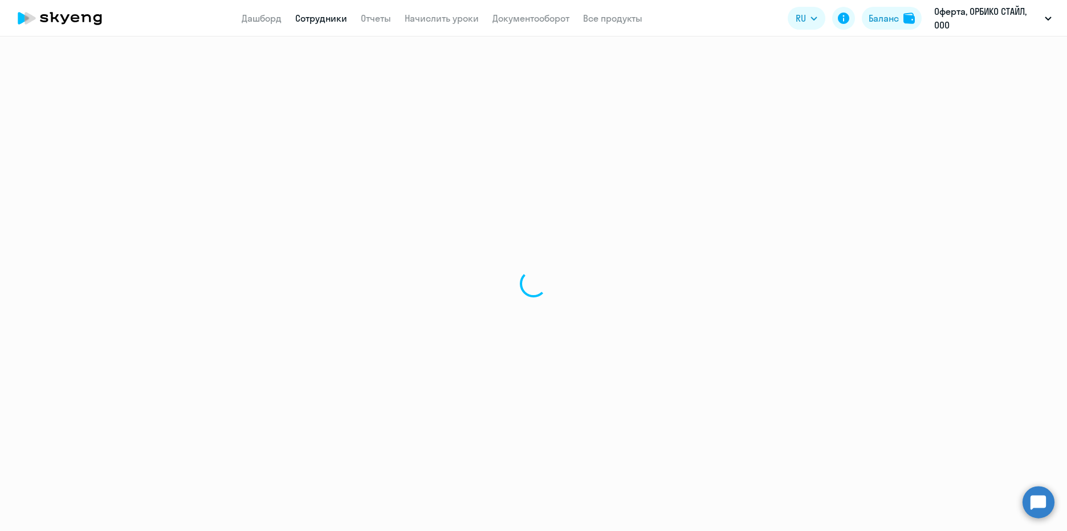
select select "30"
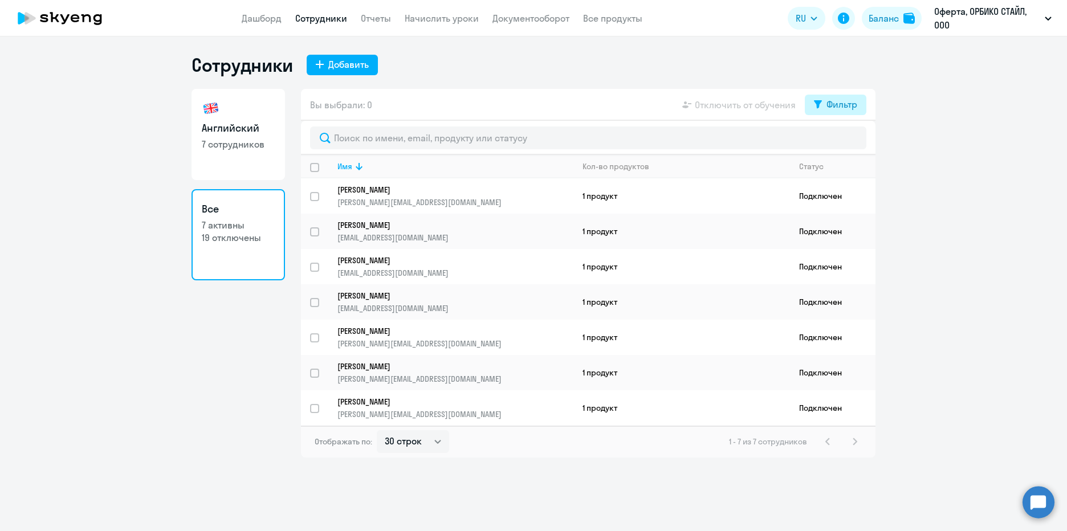
click at [830, 109] on div "Фильтр" at bounding box center [842, 104] width 31 height 14
click at [854, 143] on span at bounding box center [847, 141] width 19 height 11
click at [838, 142] on input "checkbox" at bounding box center [837, 141] width 1 height 1
checkbox input "true"
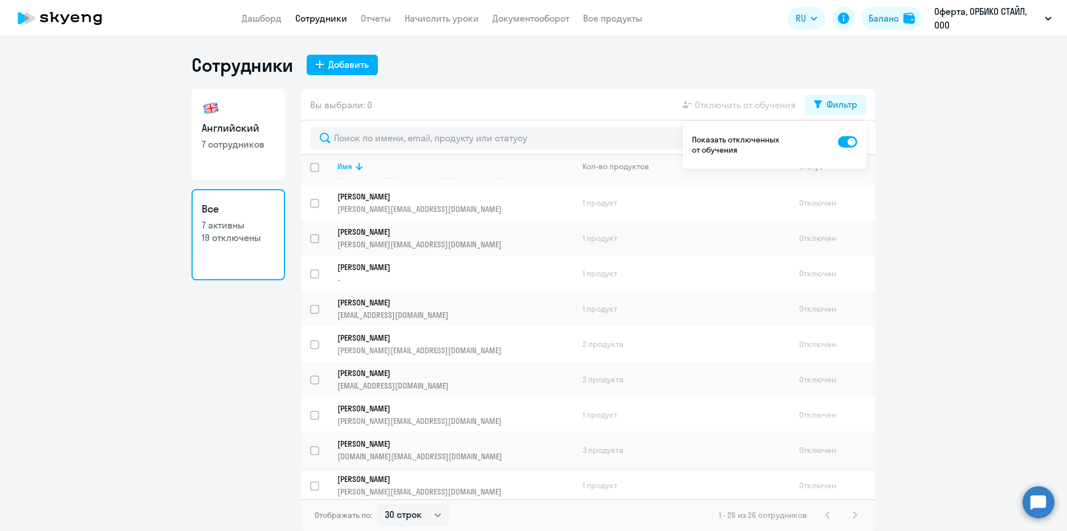
scroll to position [256, 0]
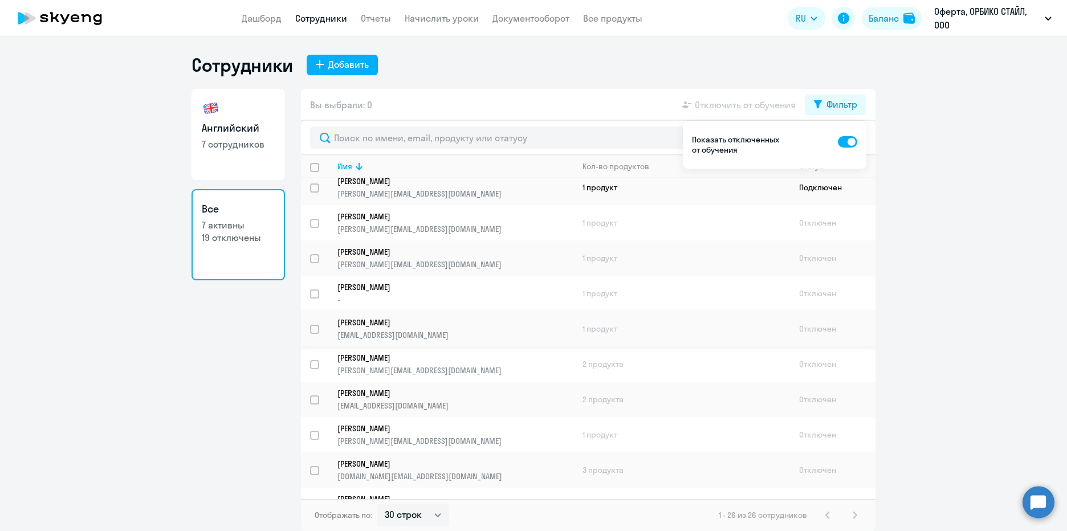
click at [378, 320] on p "[PERSON_NAME]" at bounding box center [447, 323] width 220 height 10
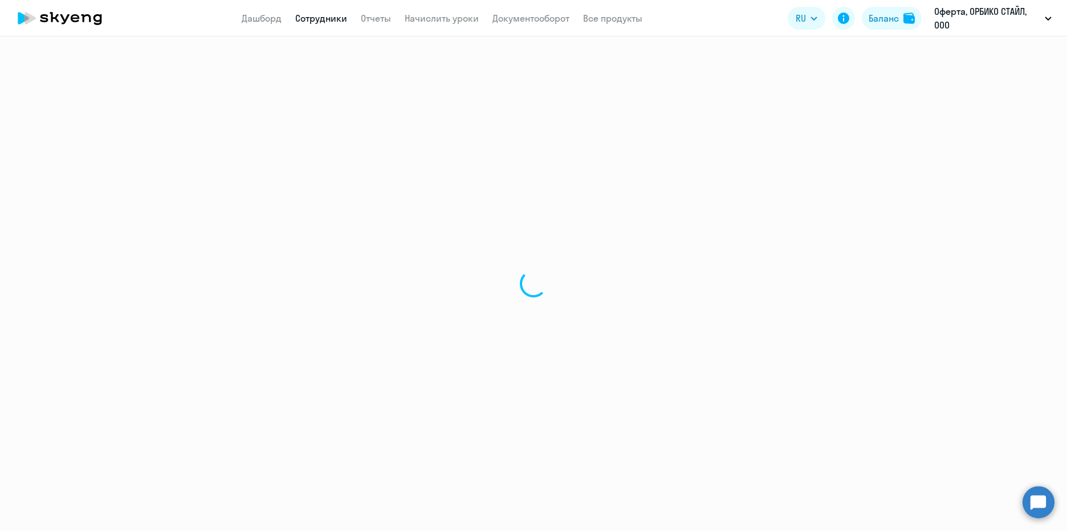
select select "english"
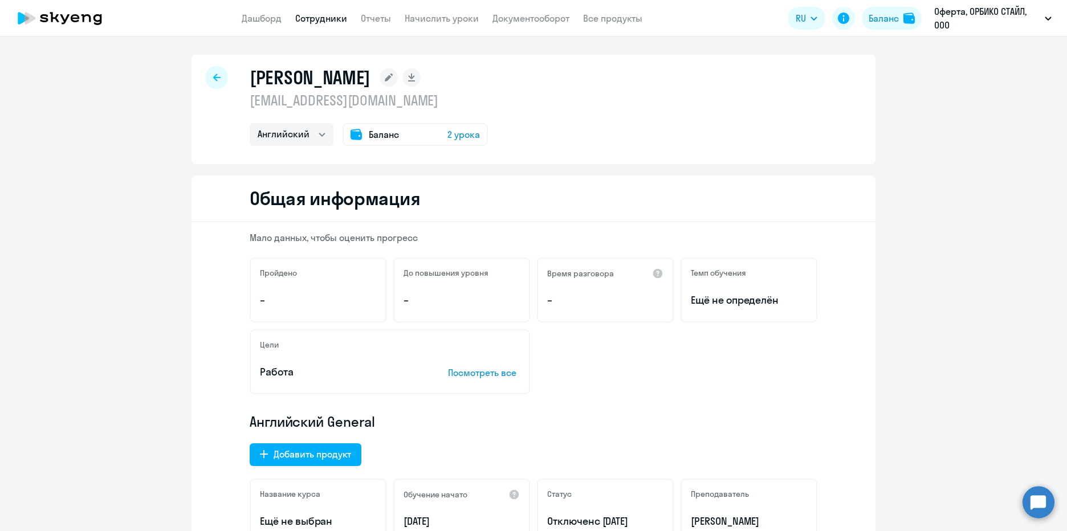
click at [475, 132] on div "Баланс 2 урока" at bounding box center [415, 134] width 145 height 23
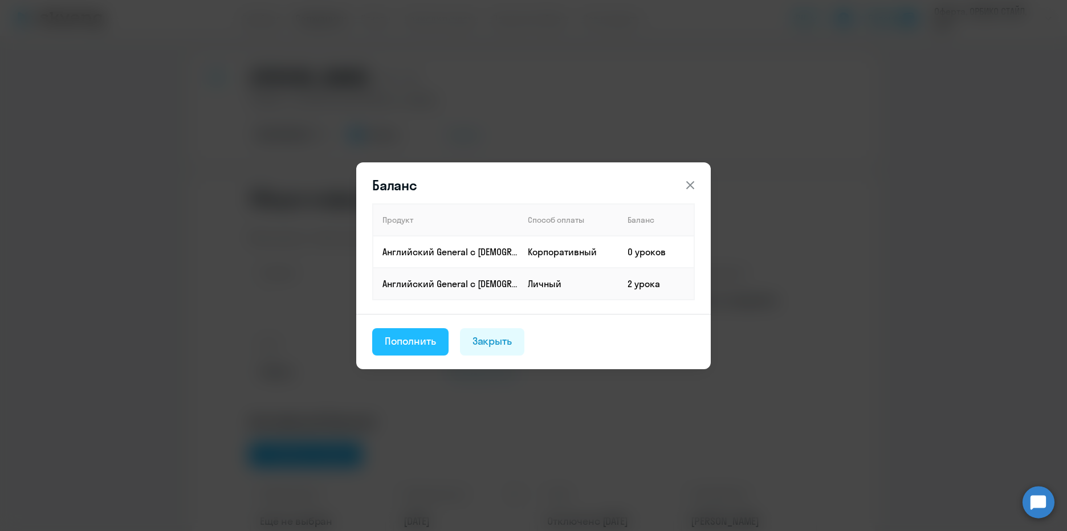
click at [420, 341] on div "Пополнить" at bounding box center [410, 341] width 51 height 15
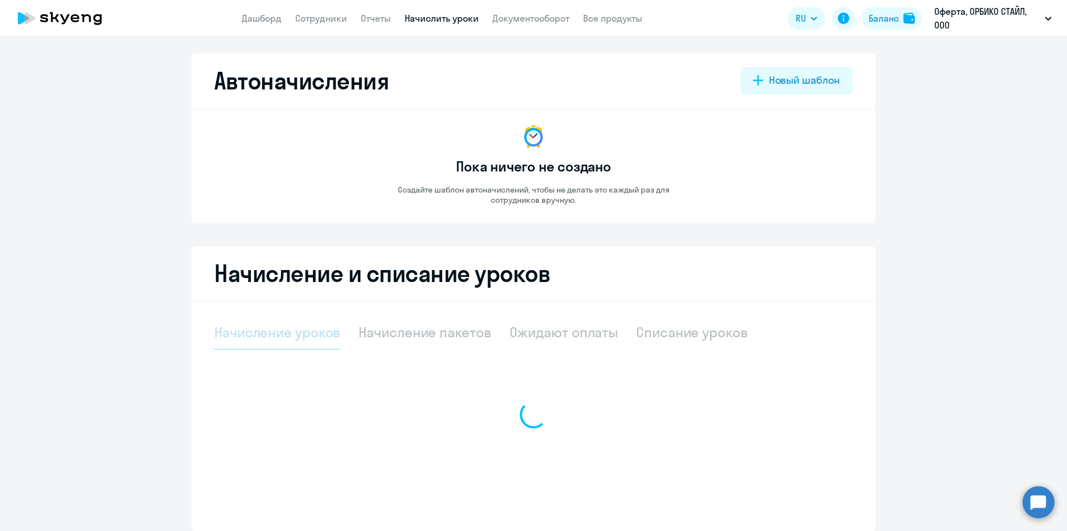
select select "10"
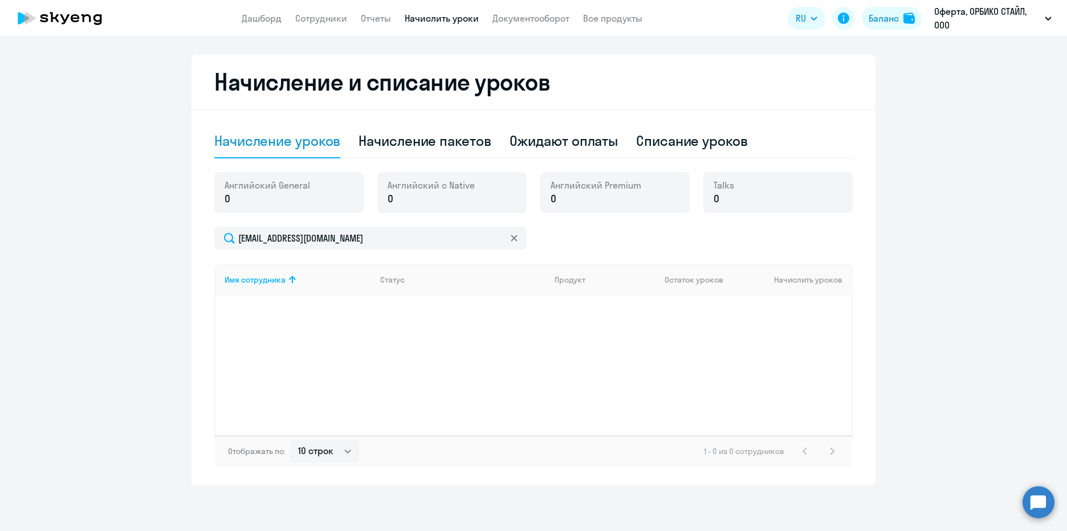
scroll to position [135, 0]
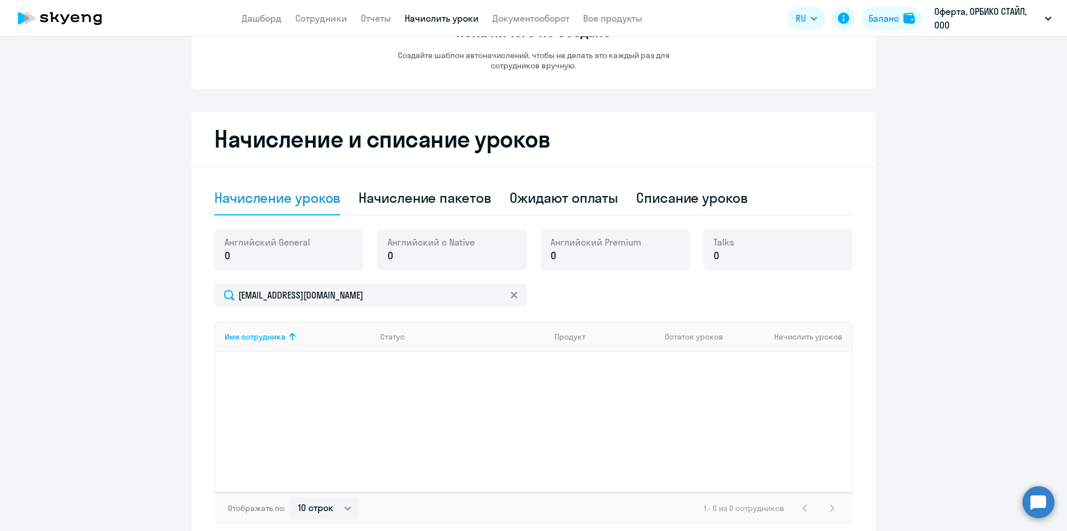
click at [777, 333] on th "Начислить уроков" at bounding box center [793, 337] width 116 height 31
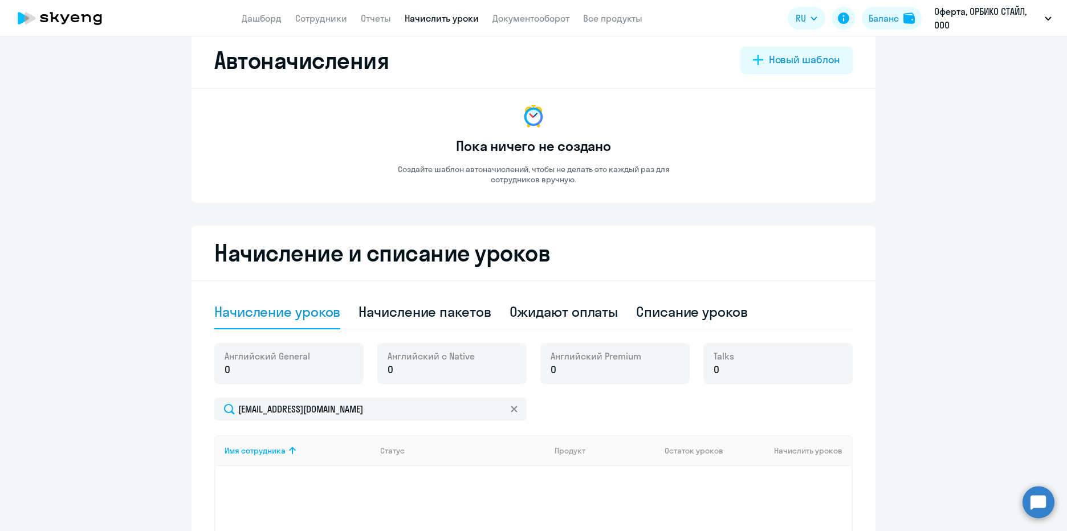
scroll to position [78, 0]
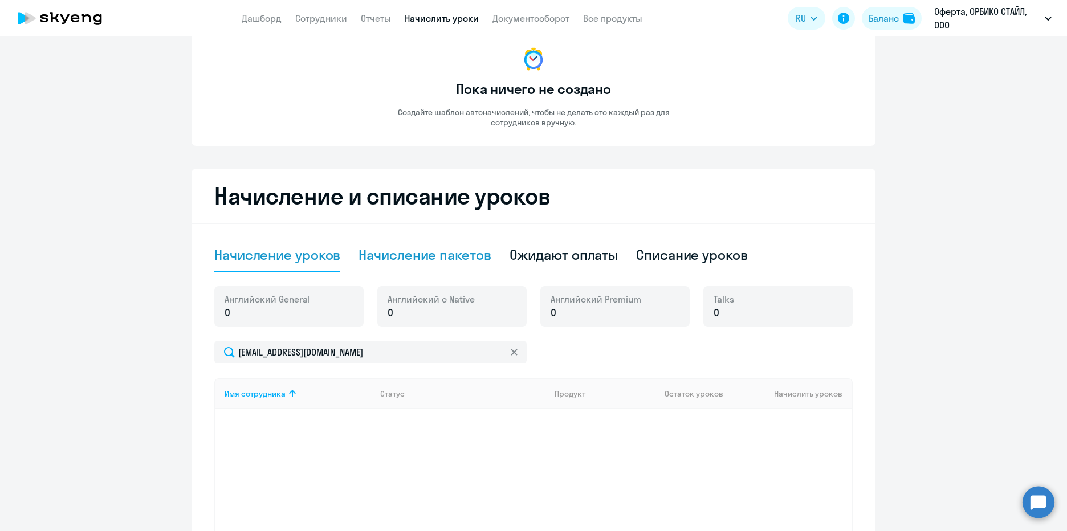
click at [458, 259] on div "Начисление пакетов" at bounding box center [425, 255] width 132 height 18
select select "10"
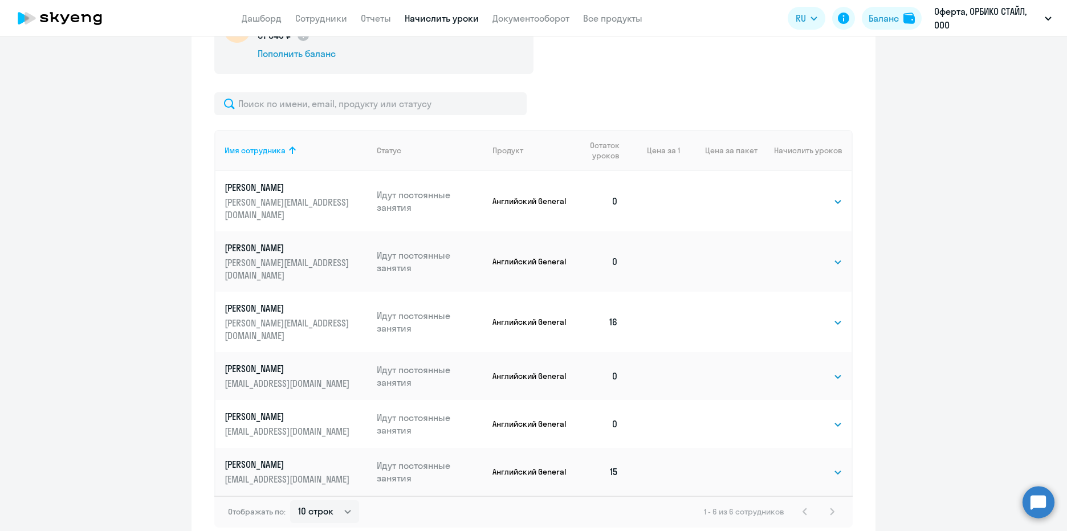
scroll to position [385, 0]
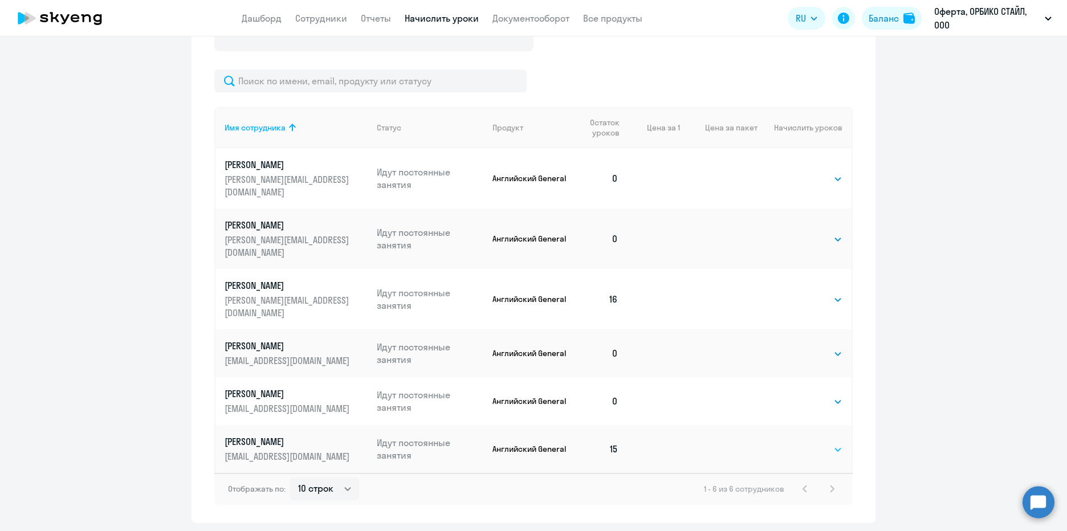
click at [830, 443] on select "Выбрать 4 8 16 32 64 96 128" at bounding box center [819, 450] width 47 height 14
click at [796, 443] on select "Выбрать 4 8 16 32 64 96 128" at bounding box center [819, 450] width 47 height 14
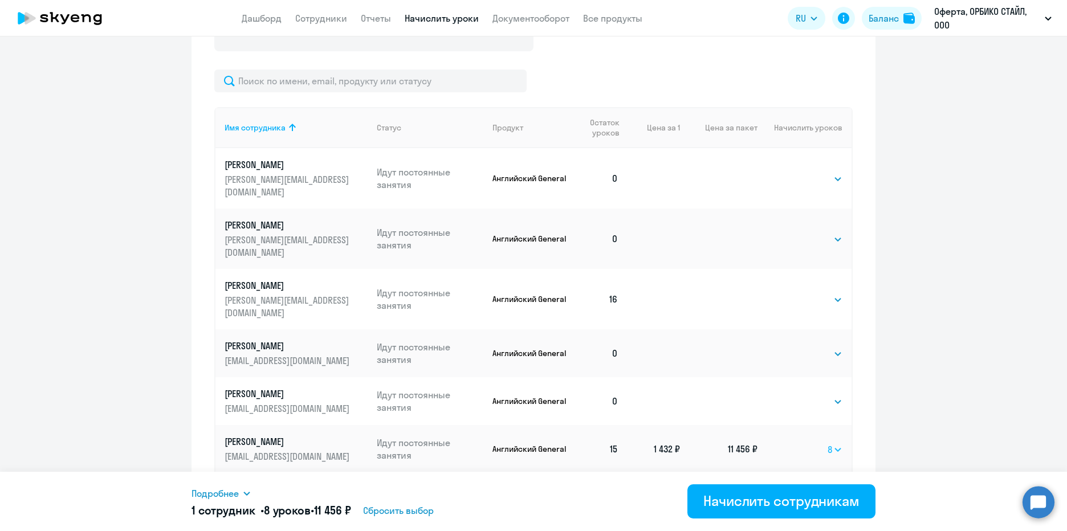
click at [835, 443] on select "Выбрать 4 8 16 32 64 96 128" at bounding box center [835, 450] width 15 height 14
click at [828, 443] on select "Выбрать 4 8 16 32 64 96 128" at bounding box center [835, 450] width 15 height 14
click at [835, 443] on select "Выбрать 4 8 16 32 64 96 128" at bounding box center [835, 450] width 15 height 14
click at [828, 443] on select "Выбрать 4 8 16 32 64 96 128" at bounding box center [835, 450] width 15 height 14
click at [834, 443] on select "Выбрать 4 8 16 32 64 96 128" at bounding box center [833, 450] width 18 height 14
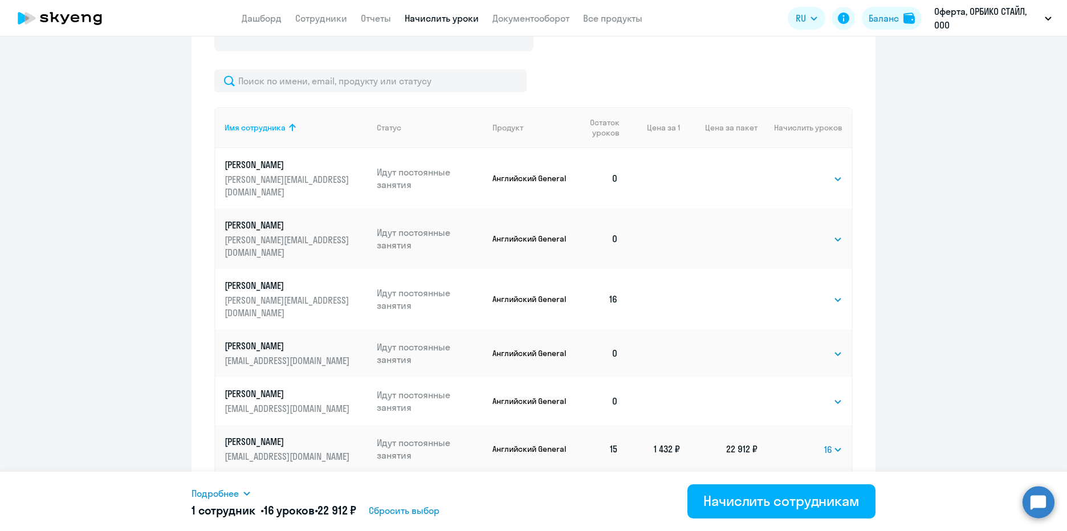
select select "8"
click at [824, 443] on select "Выбрать 4 8 16 32 64 96 128" at bounding box center [833, 450] width 18 height 14
click at [833, 443] on select "Выбрать 4 8 16 32 64 96 128" at bounding box center [835, 450] width 15 height 14
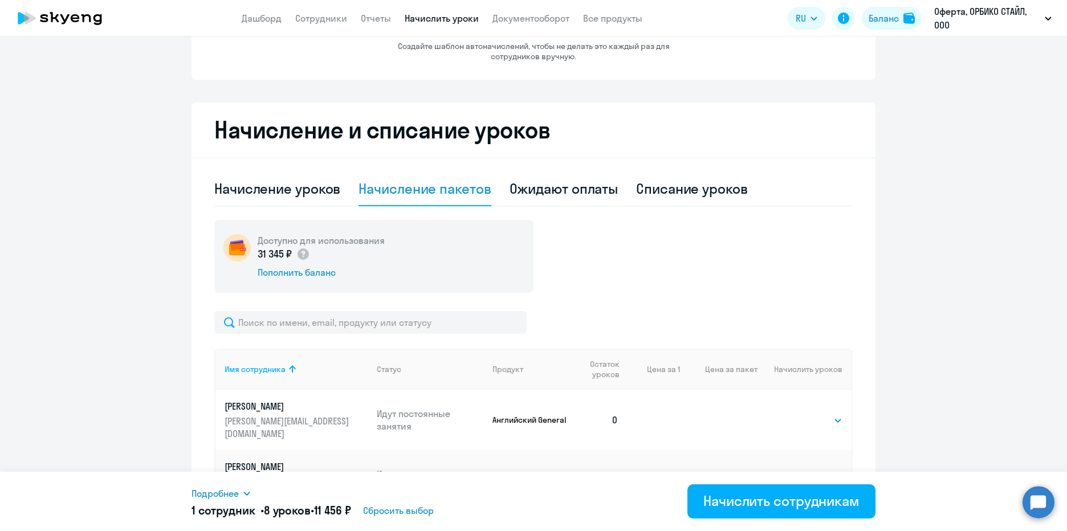
scroll to position [100, 0]
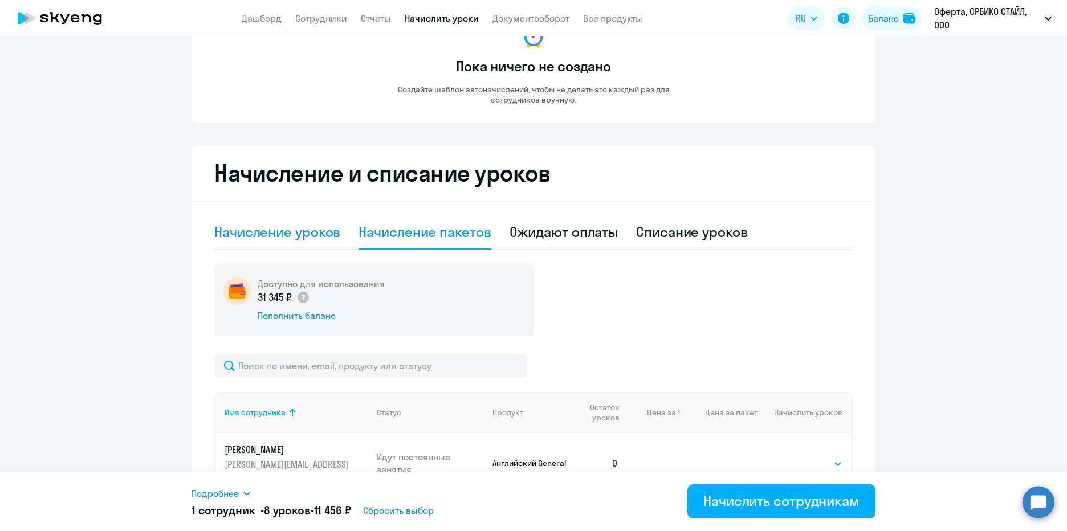
click at [309, 237] on div "Начисление уроков" at bounding box center [277, 232] width 126 height 18
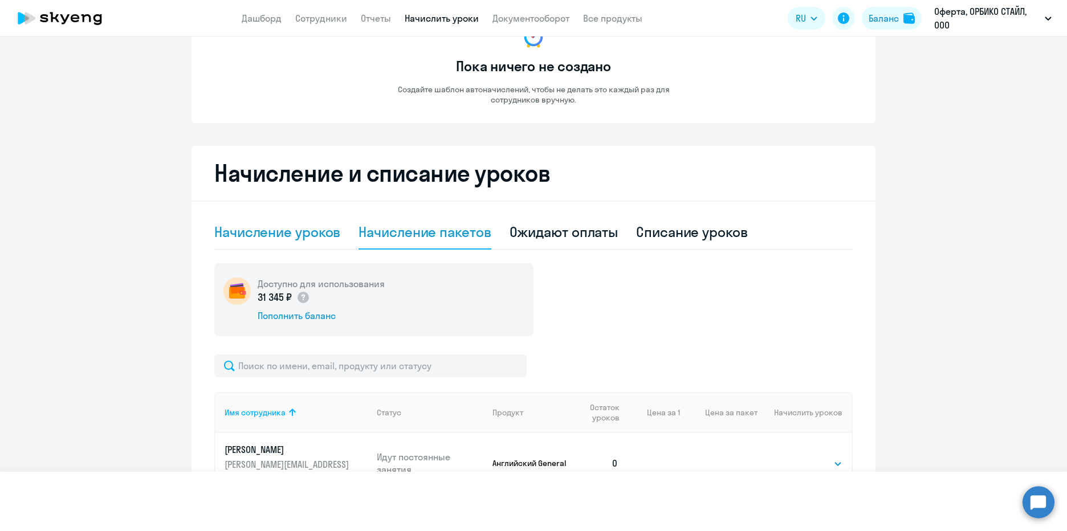
select select "10"
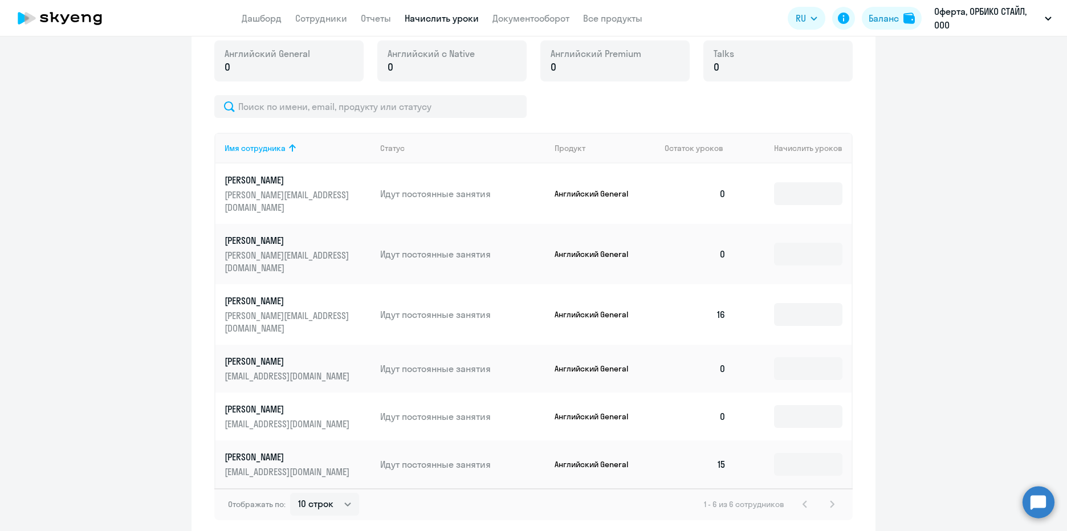
scroll to position [328, 0]
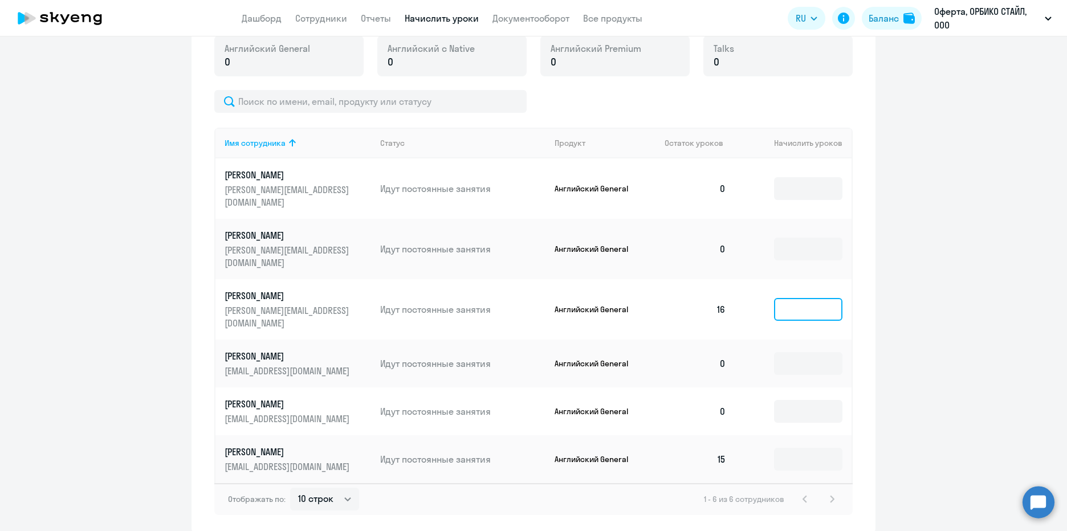
click at [794, 298] on input at bounding box center [808, 309] width 68 height 23
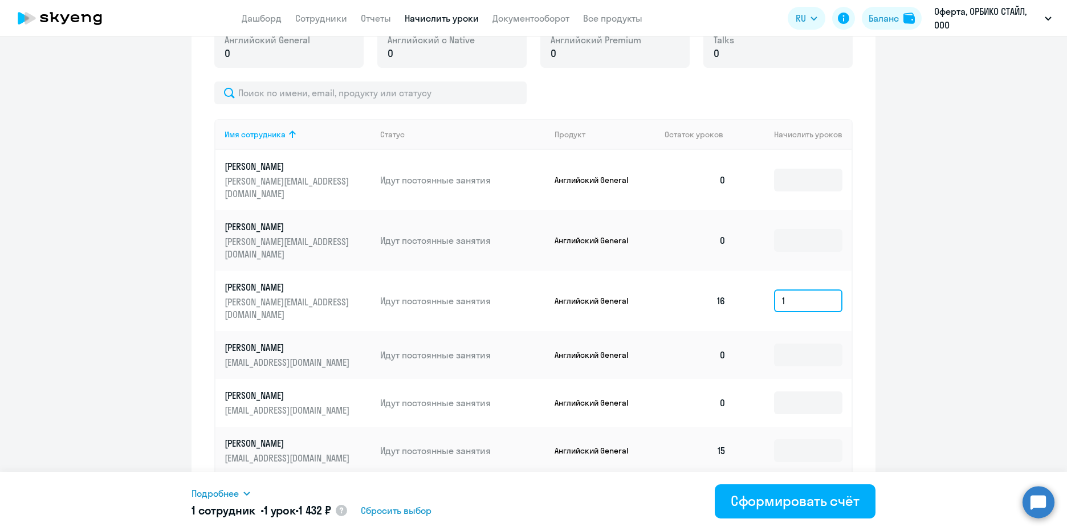
scroll to position [339, 0]
type input "1"
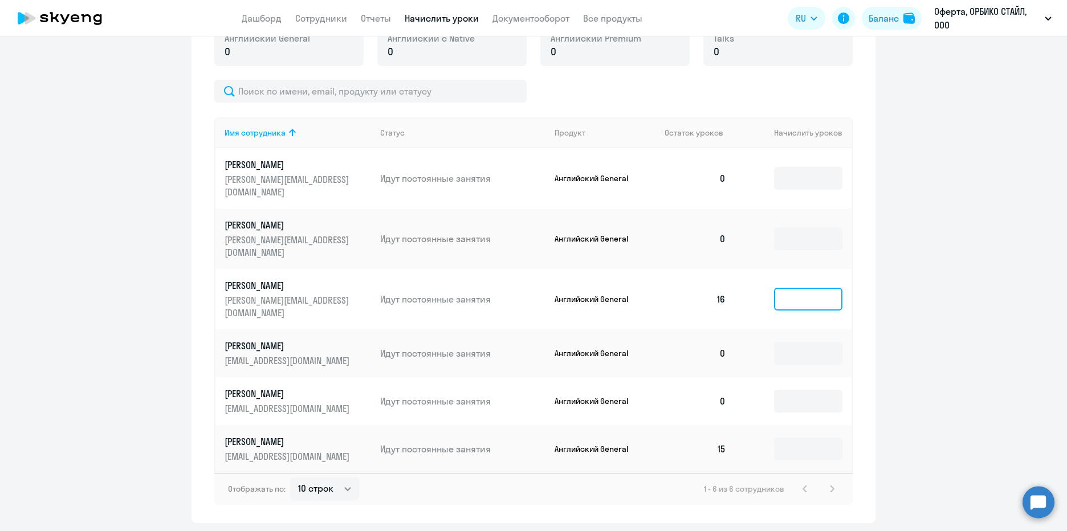
type input "8"
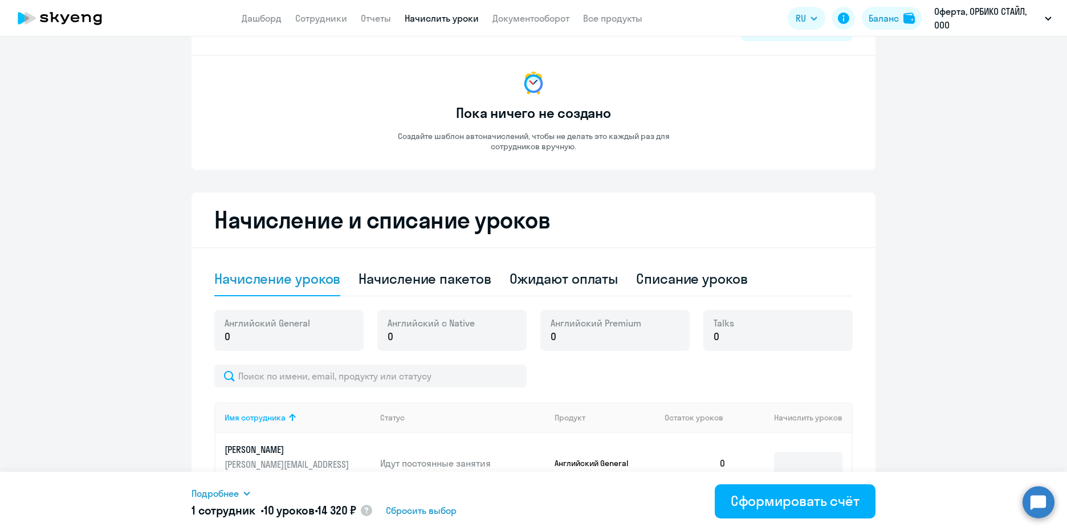
scroll to position [0, 0]
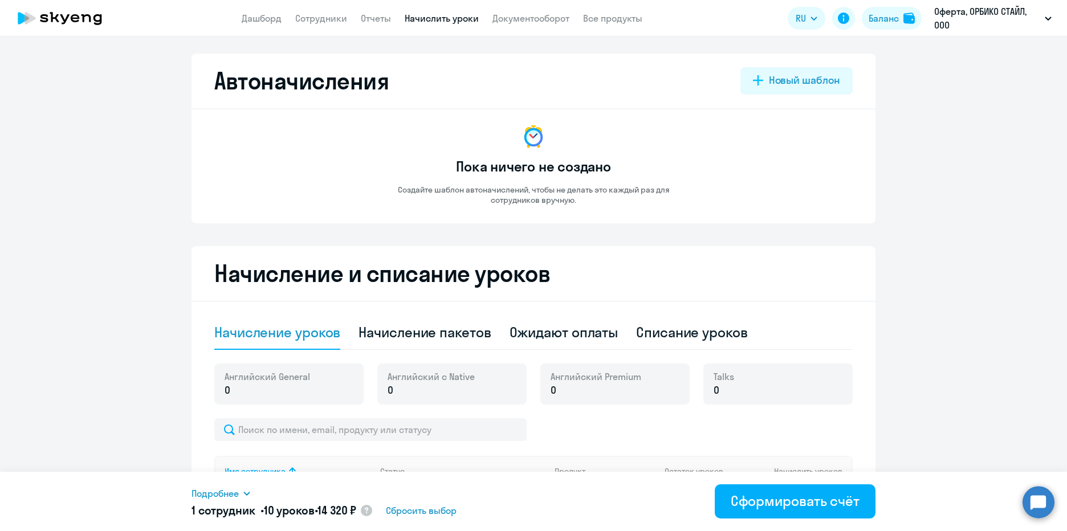
type input "10"
click at [1038, 512] on circle at bounding box center [1039, 502] width 32 height 32
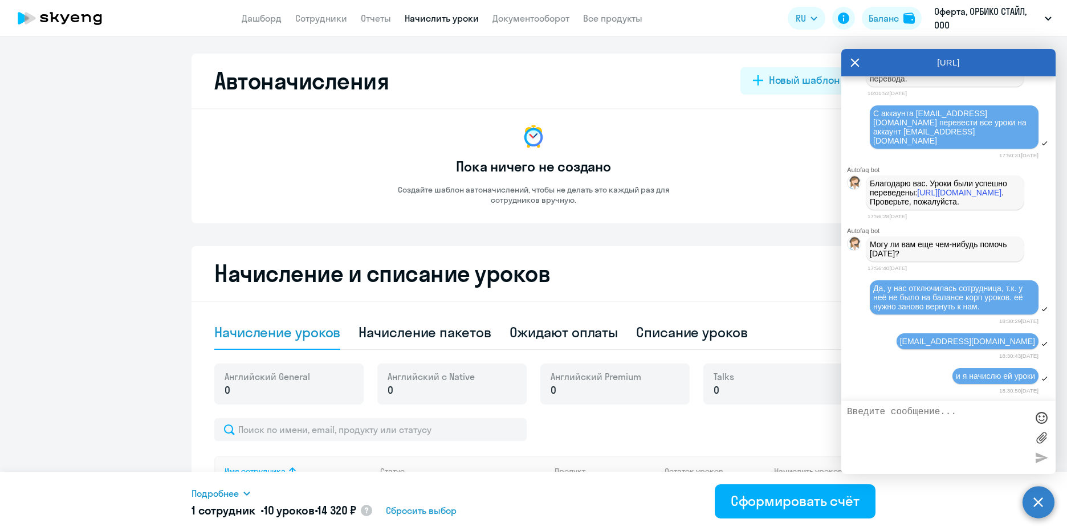
scroll to position [7697, 0]
click at [896, 372] on div "и я начислю ей уроки" at bounding box center [948, 376] width 214 height 19
drag, startPoint x: 855, startPoint y: 58, endPoint x: 828, endPoint y: 60, distance: 26.8
click at [855, 58] on icon at bounding box center [855, 62] width 9 height 27
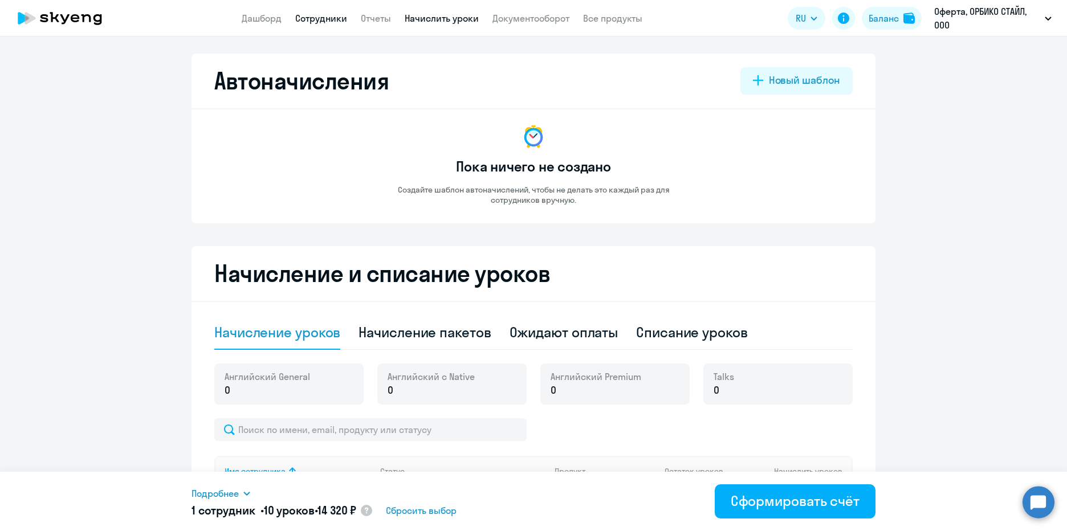
click at [312, 16] on link "Сотрудники" at bounding box center [321, 18] width 52 height 11
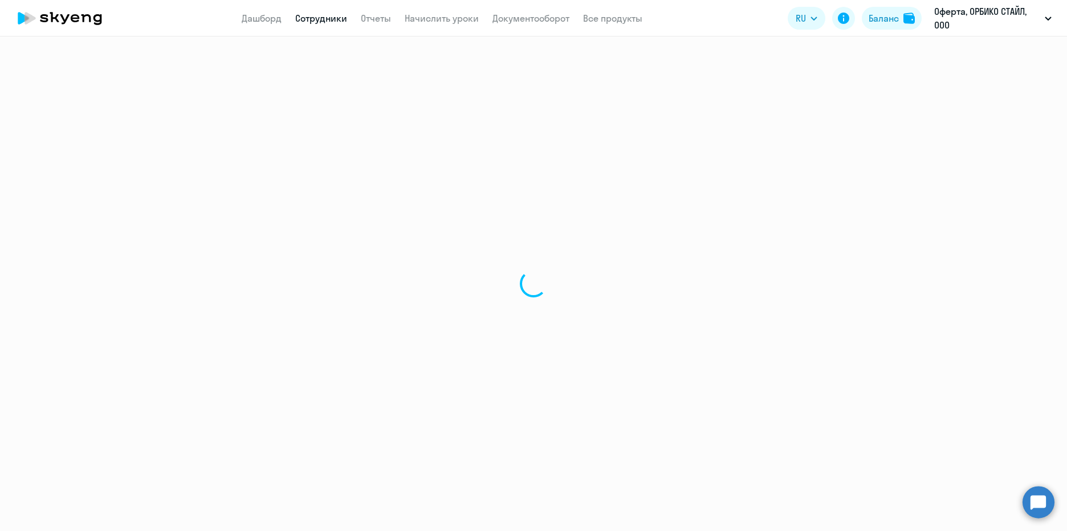
select select "30"
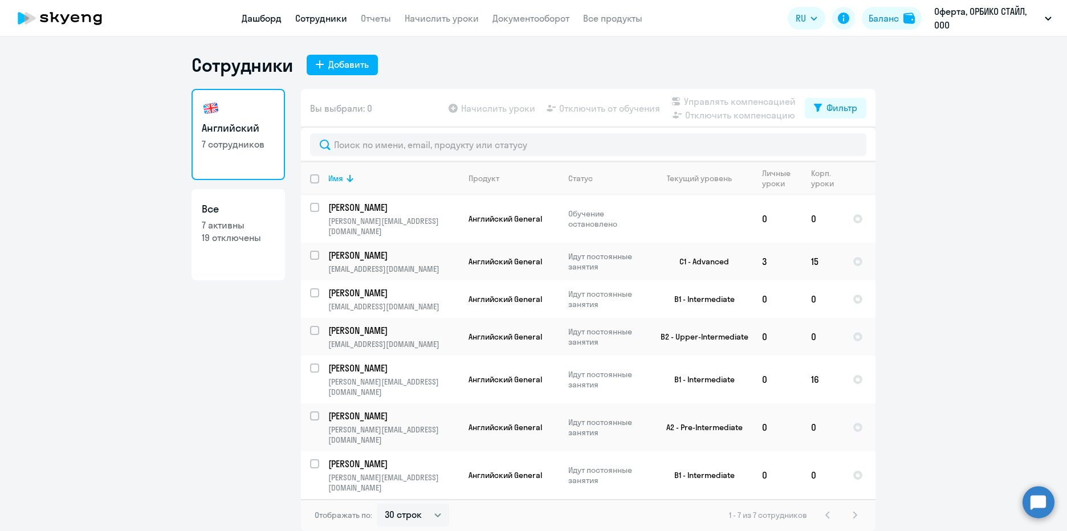
click at [265, 16] on link "Дашборд" at bounding box center [262, 18] width 40 height 11
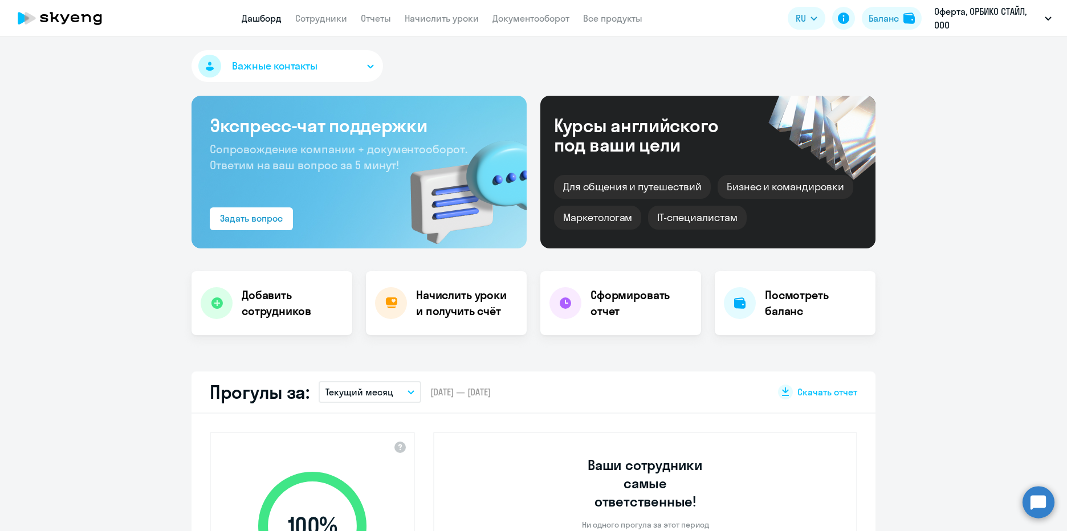
select select "30"
click at [464, 19] on link "Начислить уроки" at bounding box center [442, 18] width 74 height 11
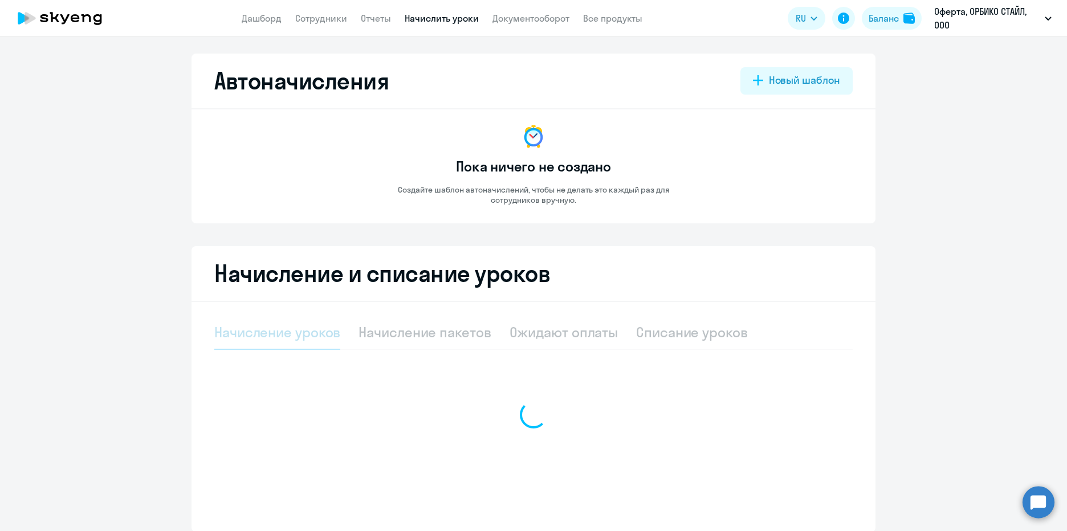
select select "10"
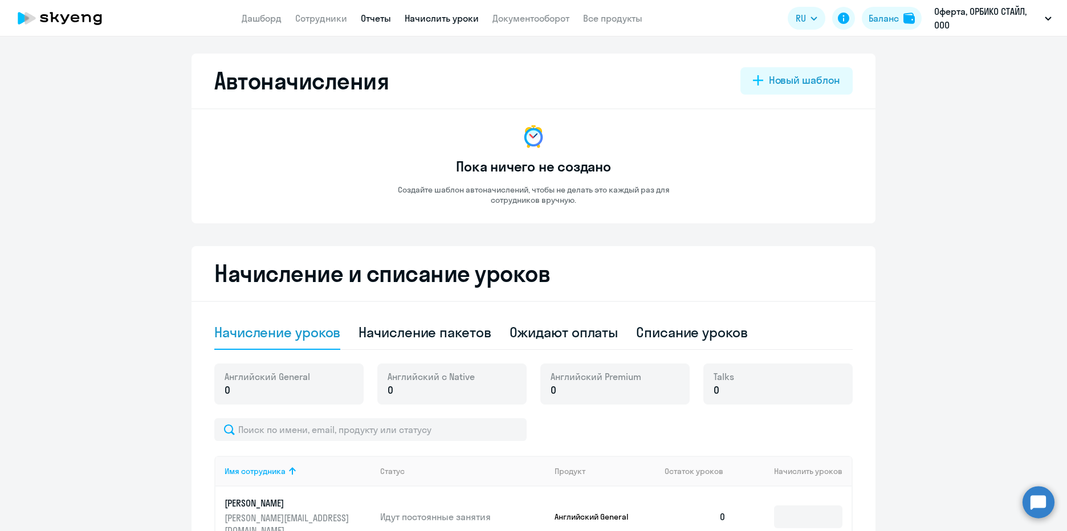
click at [373, 18] on link "Отчеты" at bounding box center [376, 18] width 30 height 11
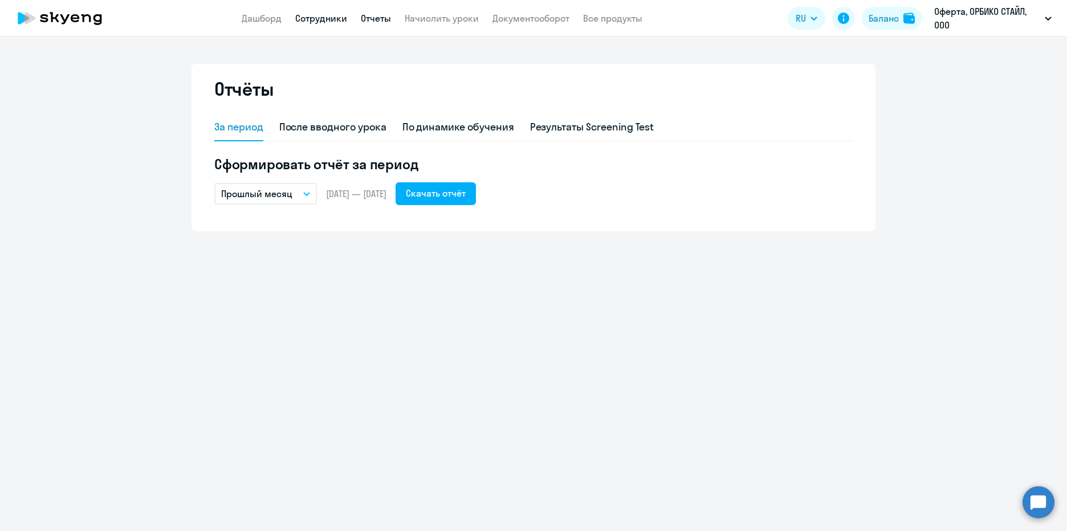
click at [326, 22] on link "Сотрудники" at bounding box center [321, 18] width 52 height 11
select select "30"
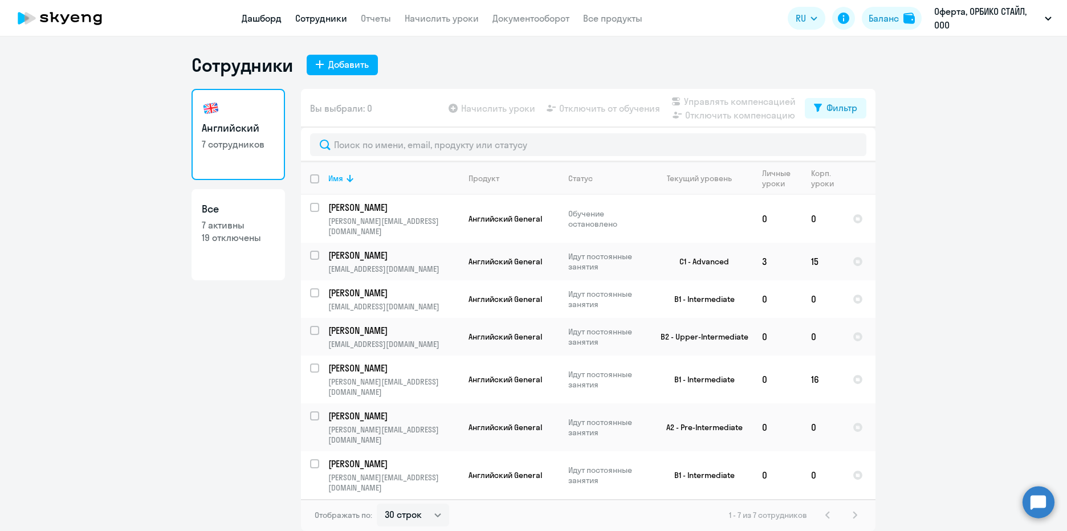
click at [255, 21] on link "Дашборд" at bounding box center [262, 18] width 40 height 11
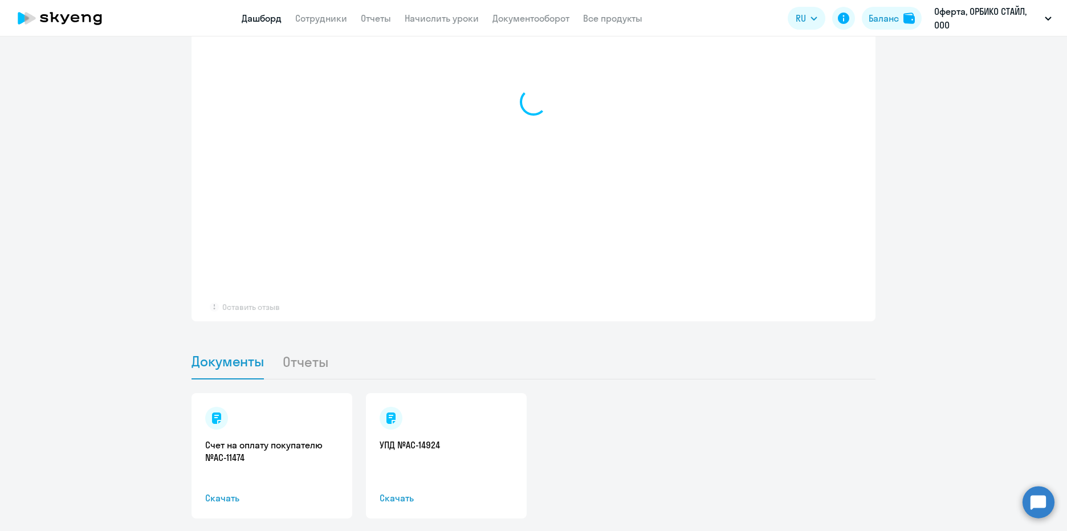
select select "30"
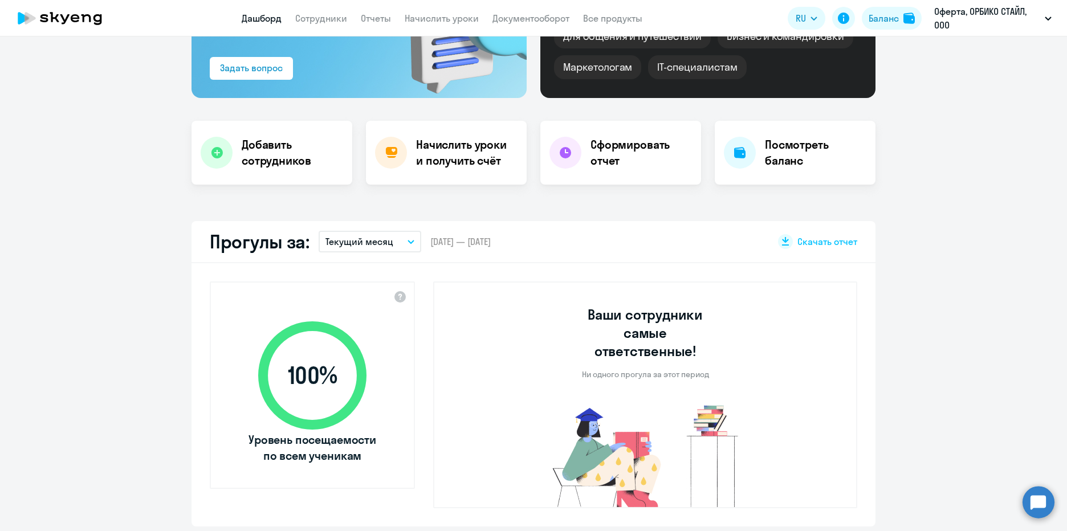
scroll to position [68, 0]
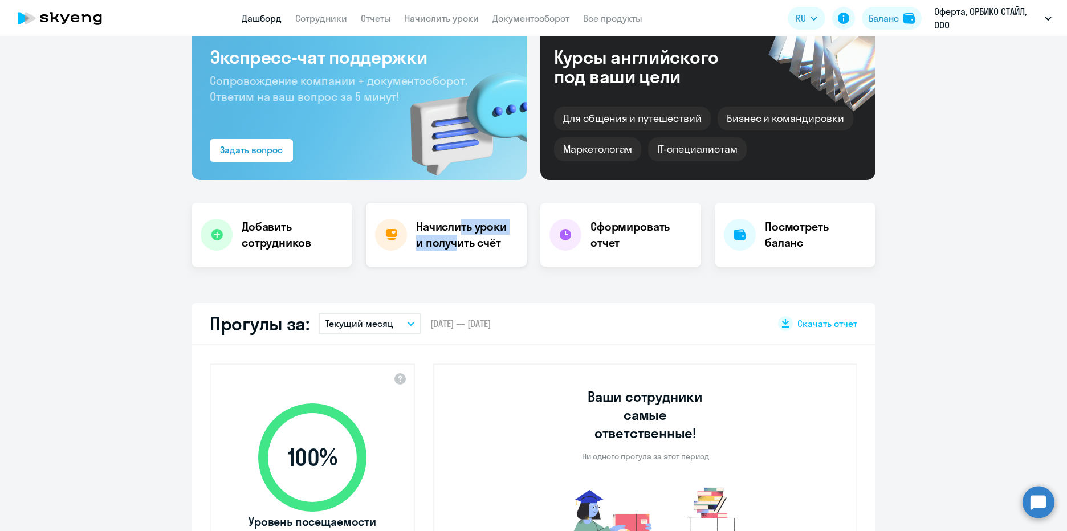
click at [449, 234] on h4 "Начислить уроки и получить счёт" at bounding box center [465, 235] width 99 height 32
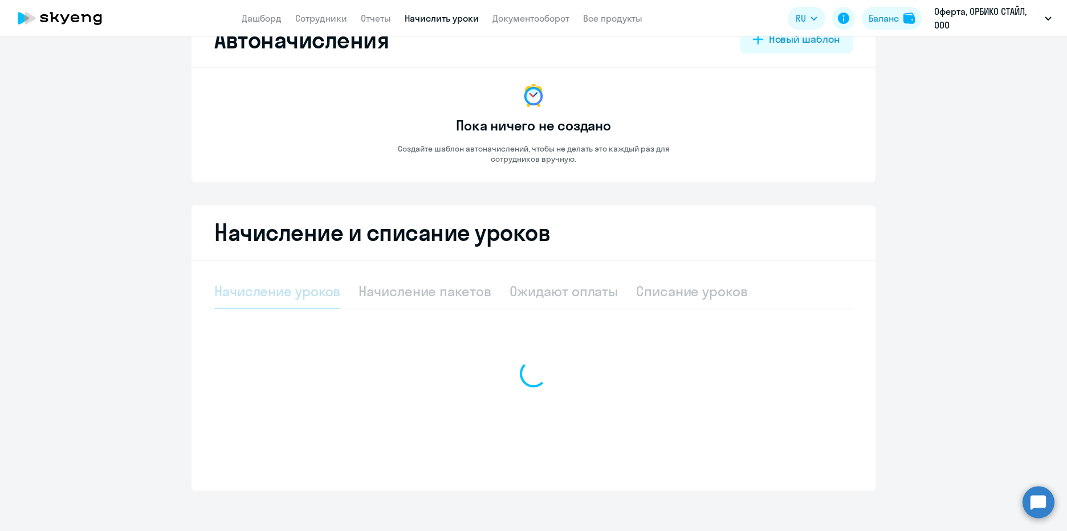
select select "10"
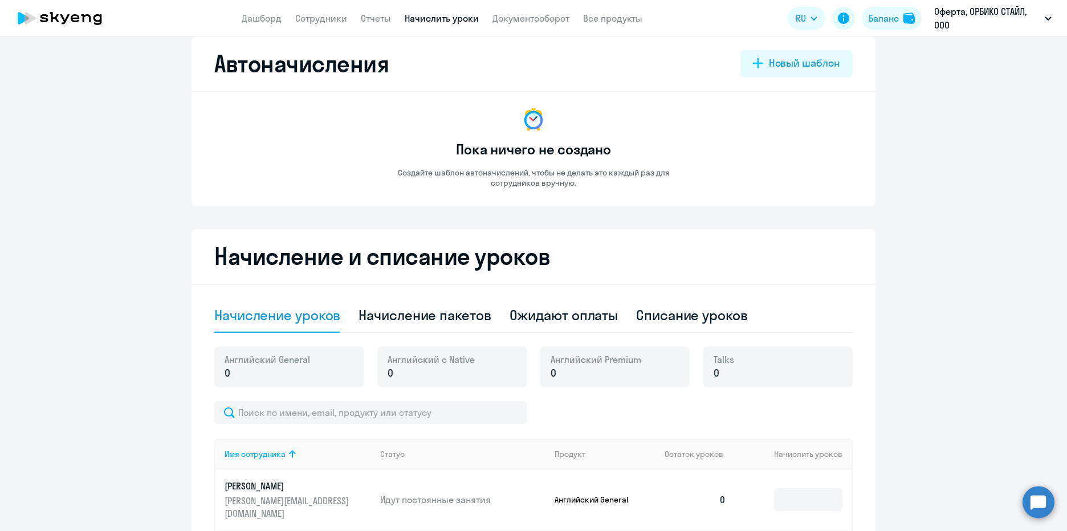
scroll to position [0, 0]
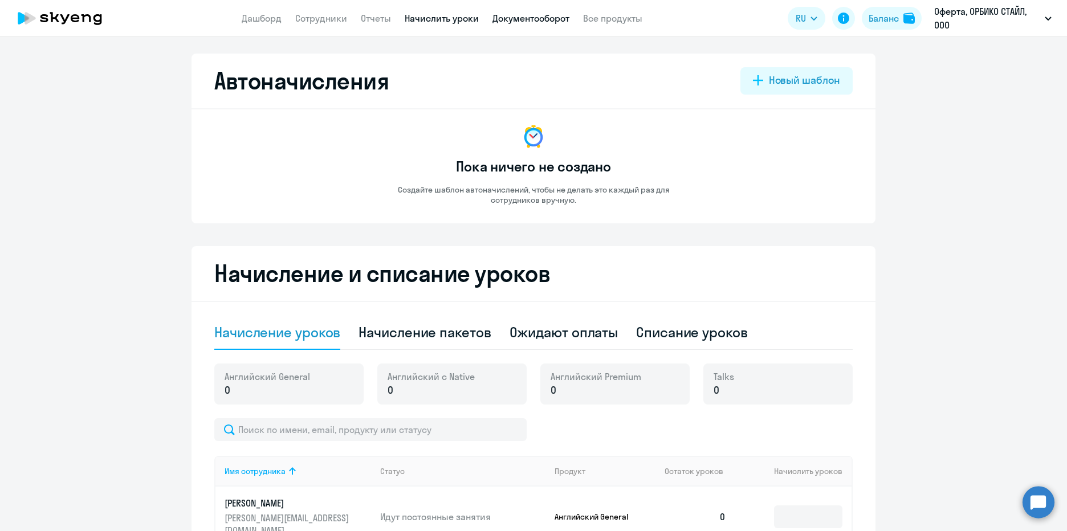
click at [528, 19] on link "Документооборот" at bounding box center [531, 18] width 77 height 11
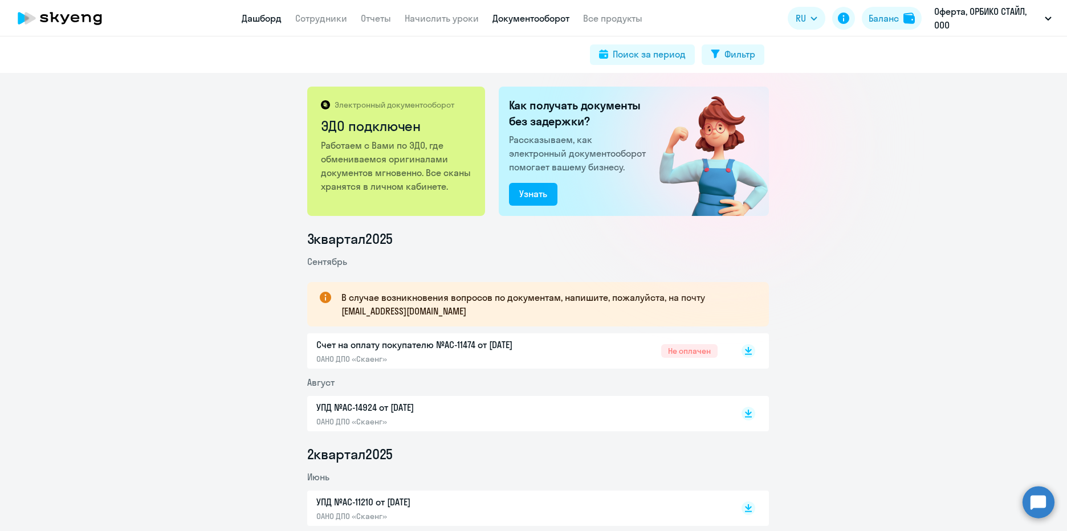
click at [262, 18] on link "Дашборд" at bounding box center [262, 18] width 40 height 11
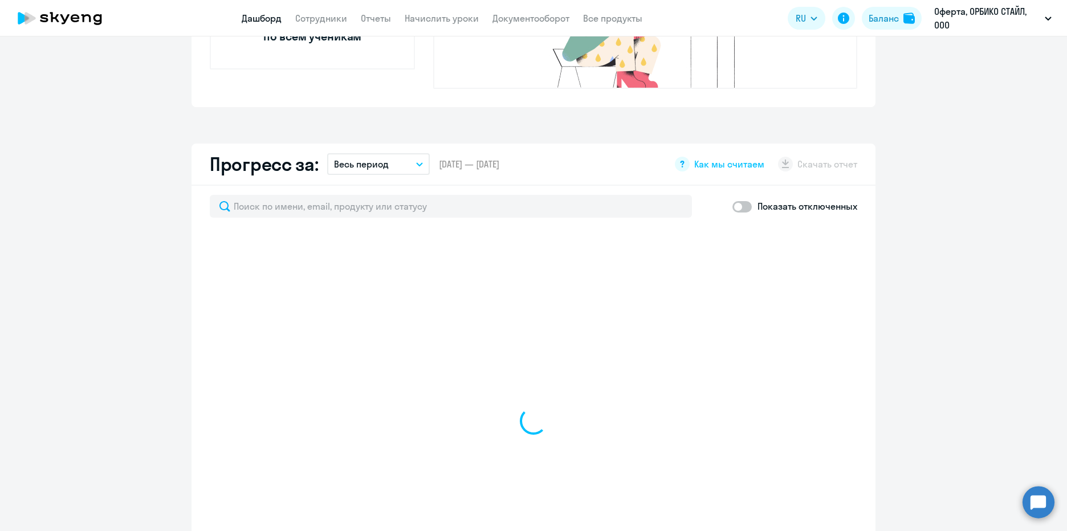
select select "30"
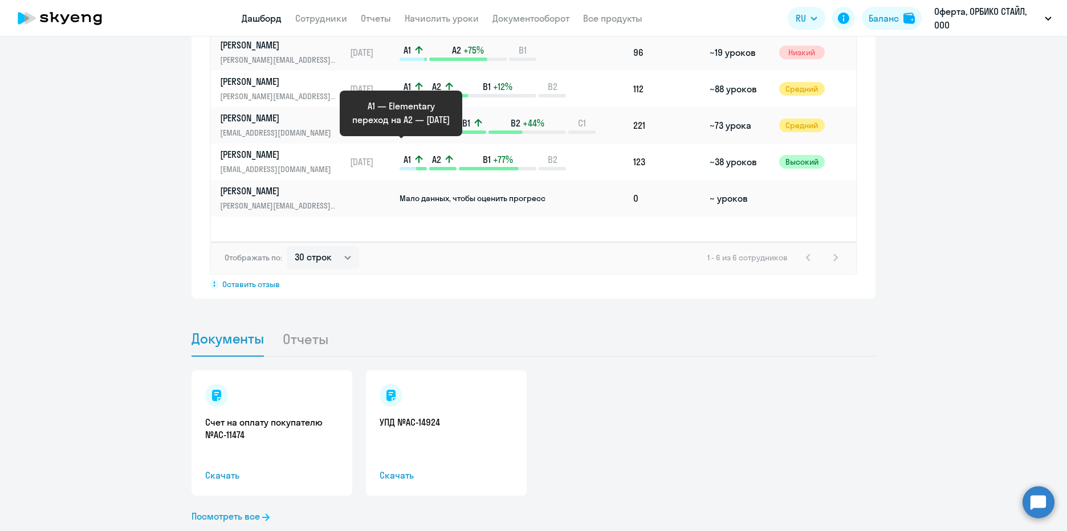
scroll to position [923, 0]
